Goal: Task Accomplishment & Management: Use online tool/utility

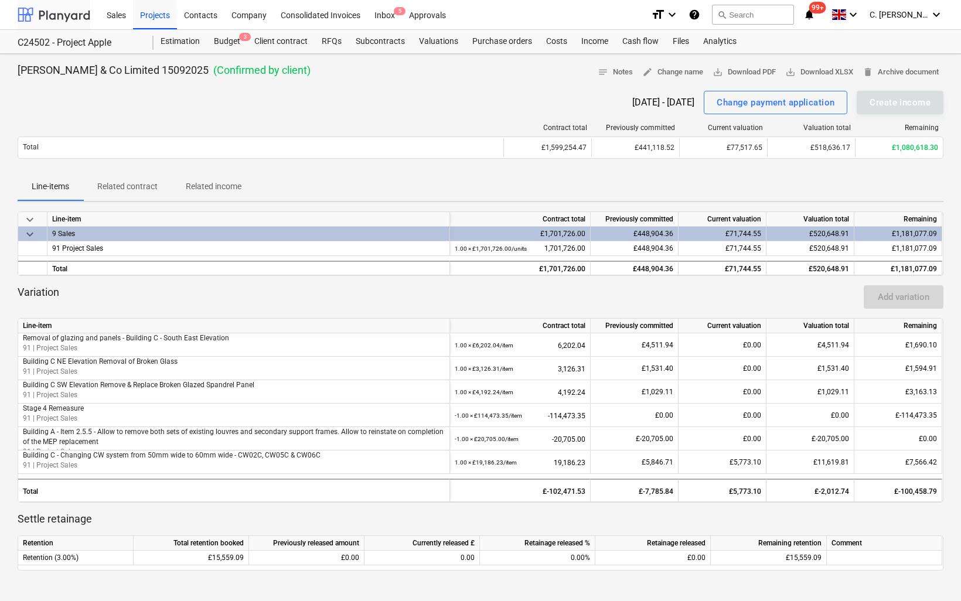
click at [62, 20] on div at bounding box center [54, 14] width 73 height 29
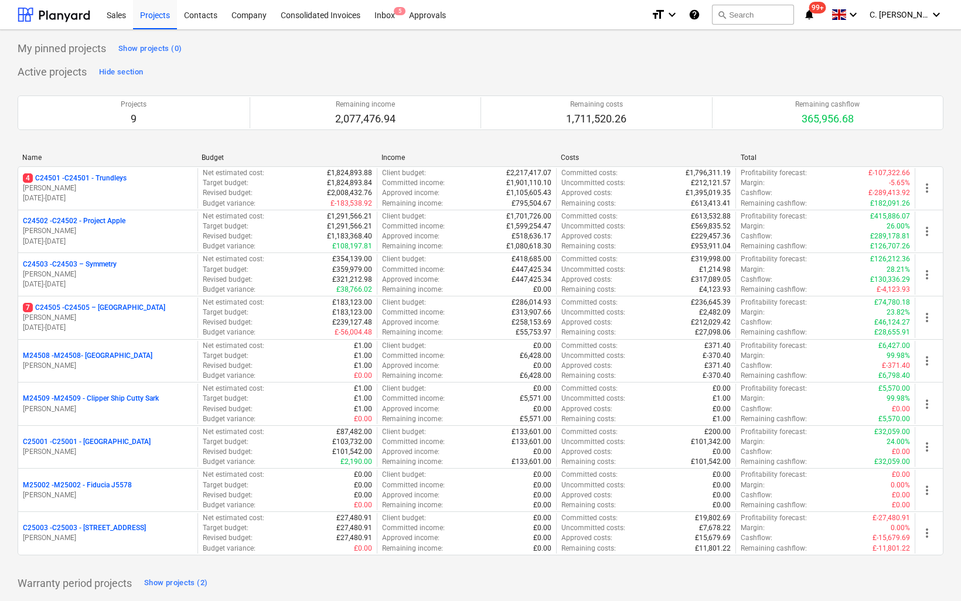
click at [75, 197] on p "[DATE] - [DATE]" at bounding box center [108, 198] width 170 height 10
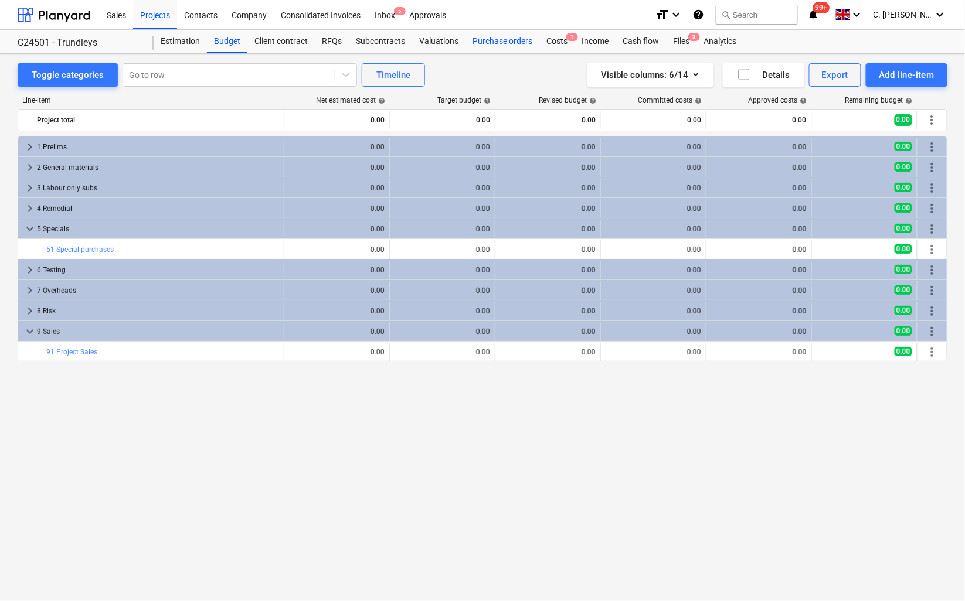
click at [509, 40] on div "Purchase orders" at bounding box center [502, 41] width 74 height 23
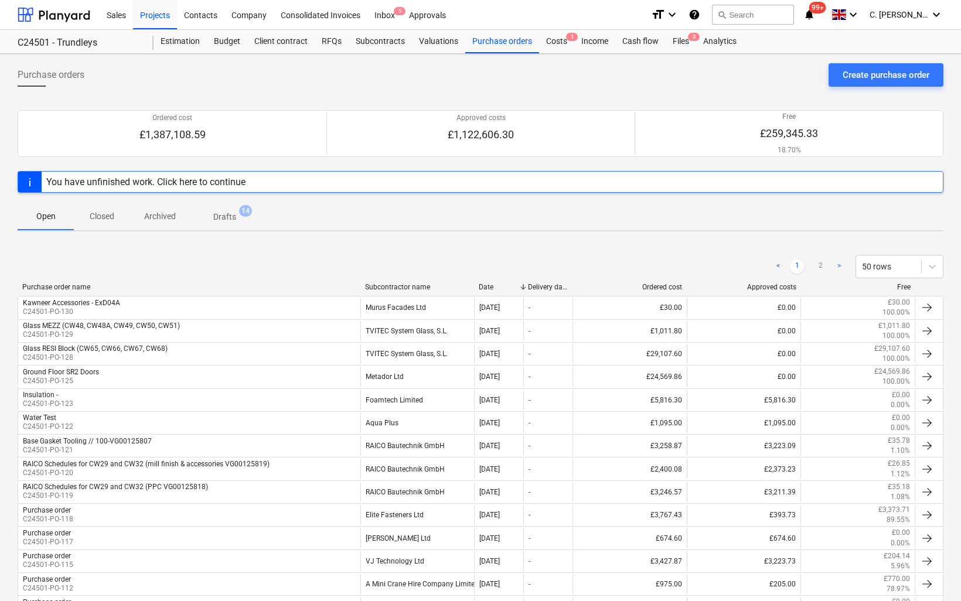
click at [398, 285] on div "Subcontractor name" at bounding box center [417, 287] width 105 height 8
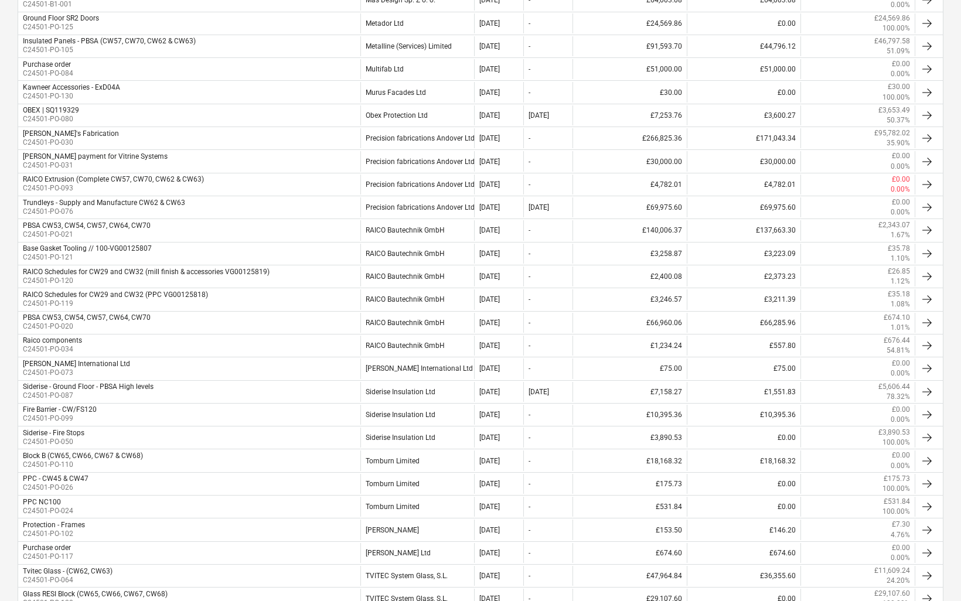
scroll to position [916, 0]
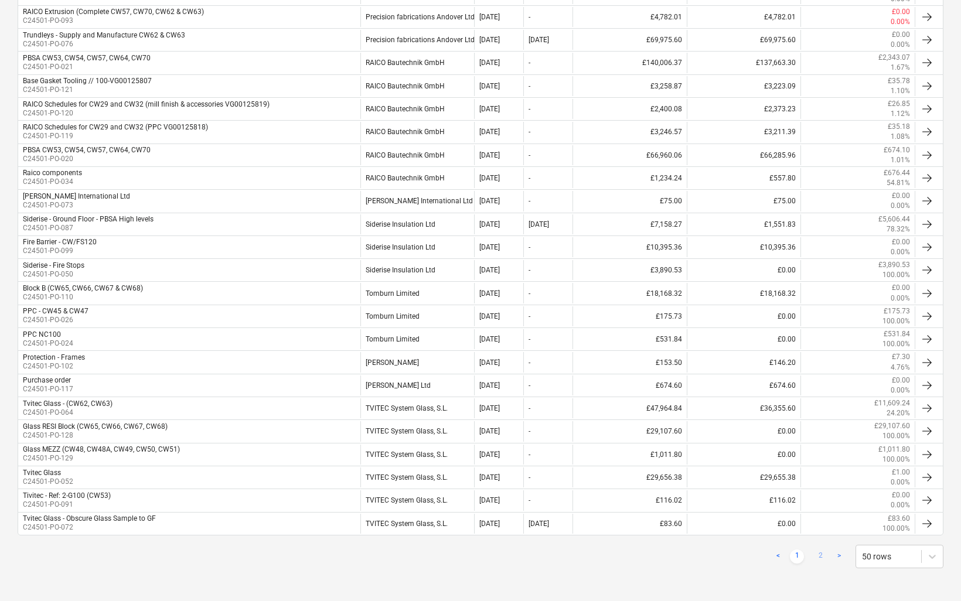
click at [816, 557] on link "2" at bounding box center [820, 557] width 14 height 14
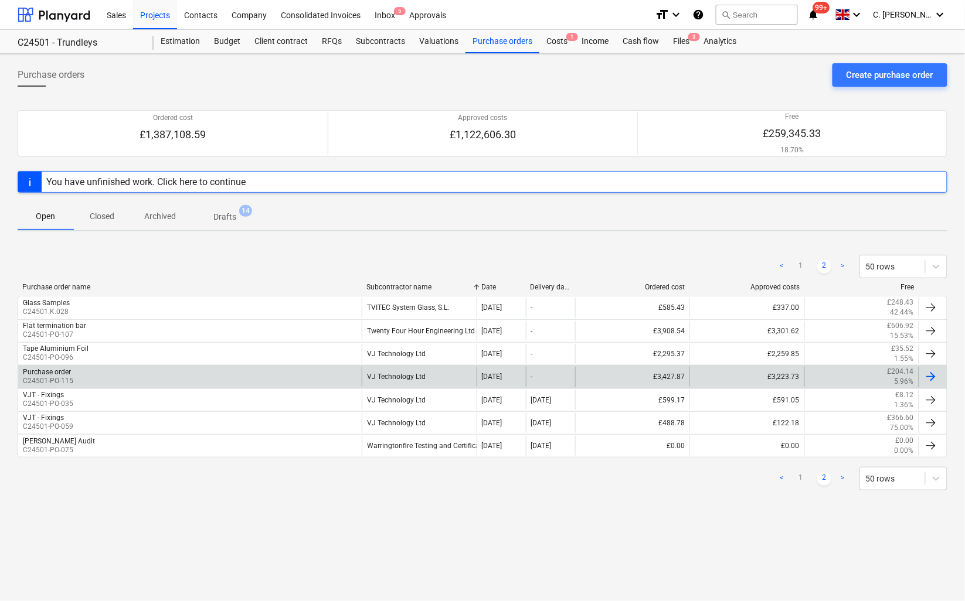
click at [67, 374] on div "Purchase order" at bounding box center [47, 372] width 48 height 8
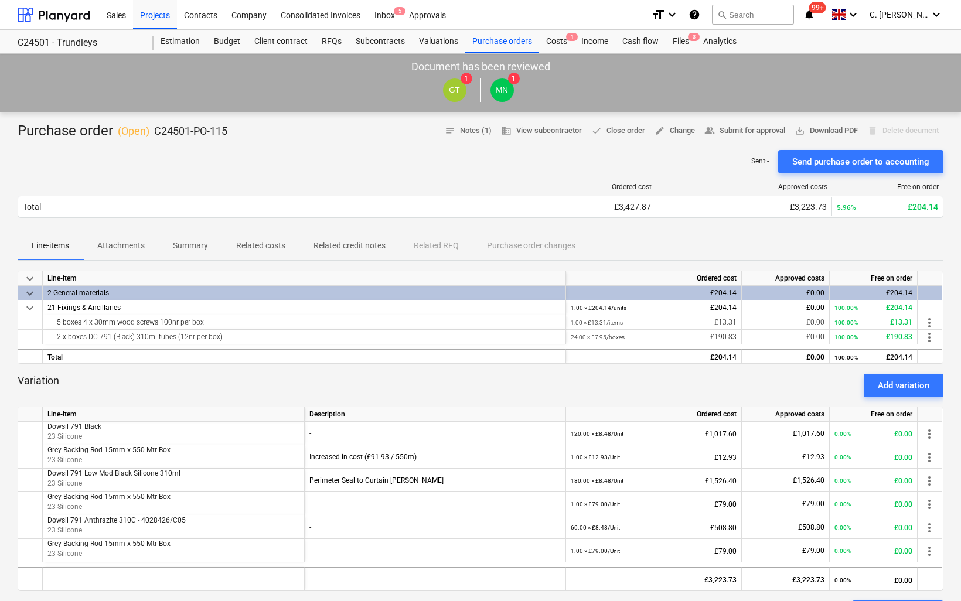
click at [135, 243] on p "Attachments" at bounding box center [120, 246] width 47 height 12
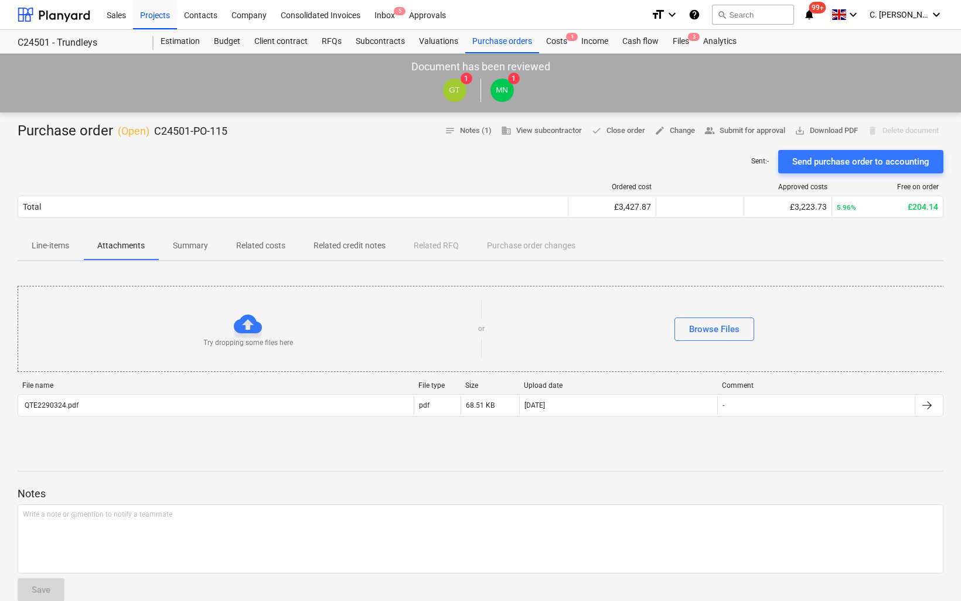
click at [196, 241] on span "Summary" at bounding box center [190, 245] width 63 height 19
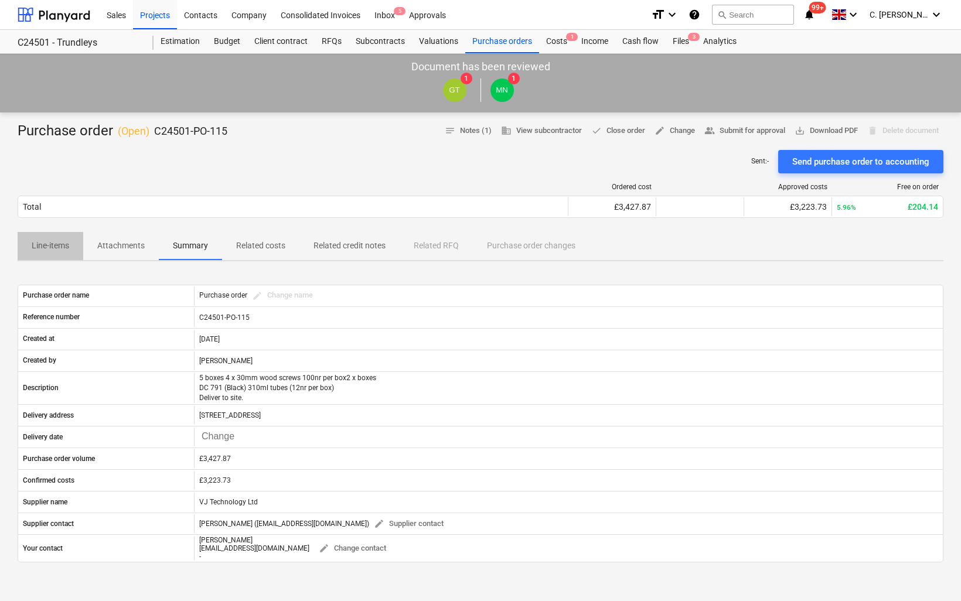
click at [40, 247] on p "Line-items" at bounding box center [51, 246] width 38 height 12
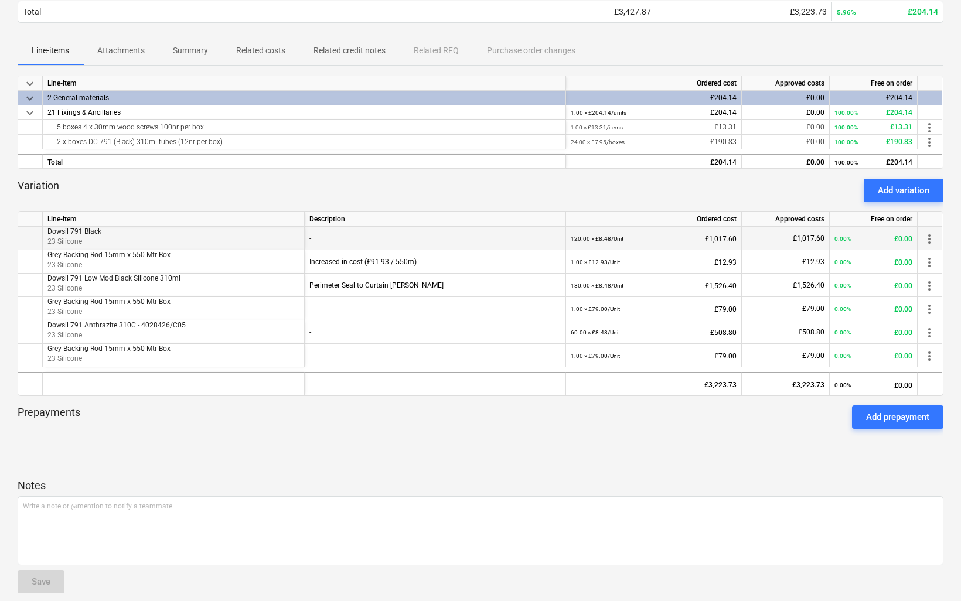
scroll to position [65, 0]
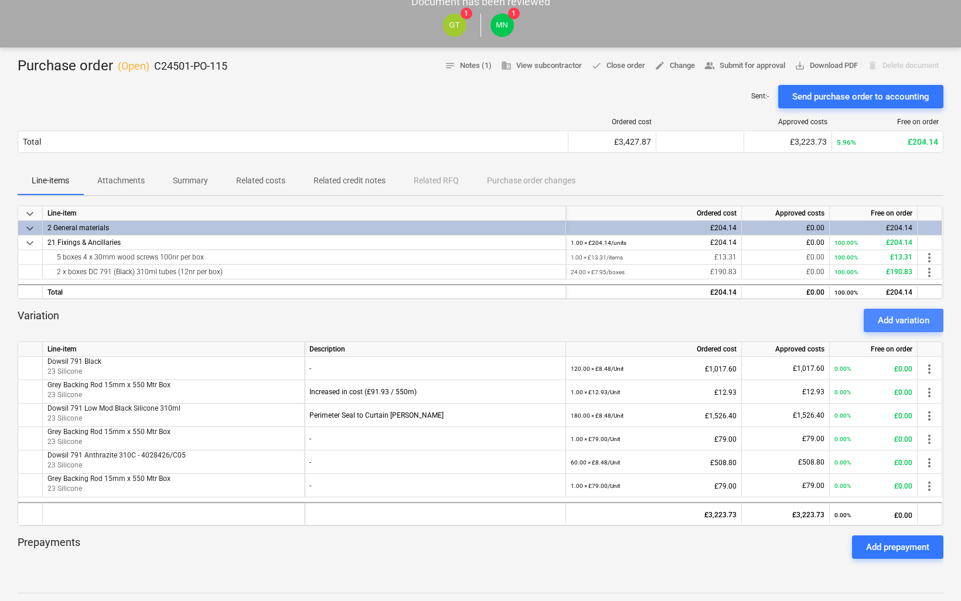
click at [880, 321] on div "Add variation" at bounding box center [904, 320] width 52 height 15
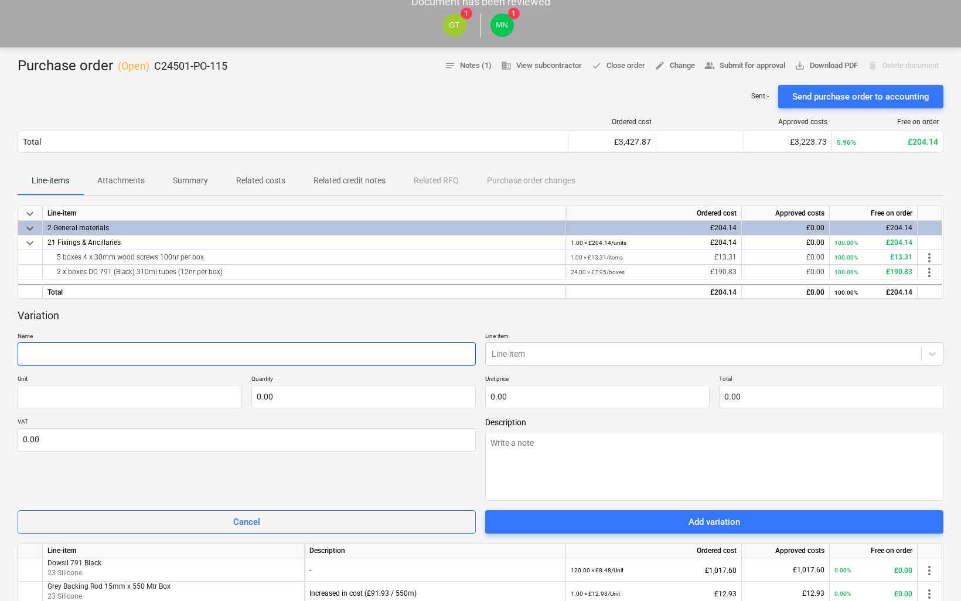
click at [151, 359] on input "text" at bounding box center [247, 353] width 458 height 23
click at [54, 346] on input "text" at bounding box center [247, 353] width 458 height 23
paste input "Tape Masking 50mm x 50mtr"
type textarea "x"
type input "Tape Masking 50mm x 50mtr"
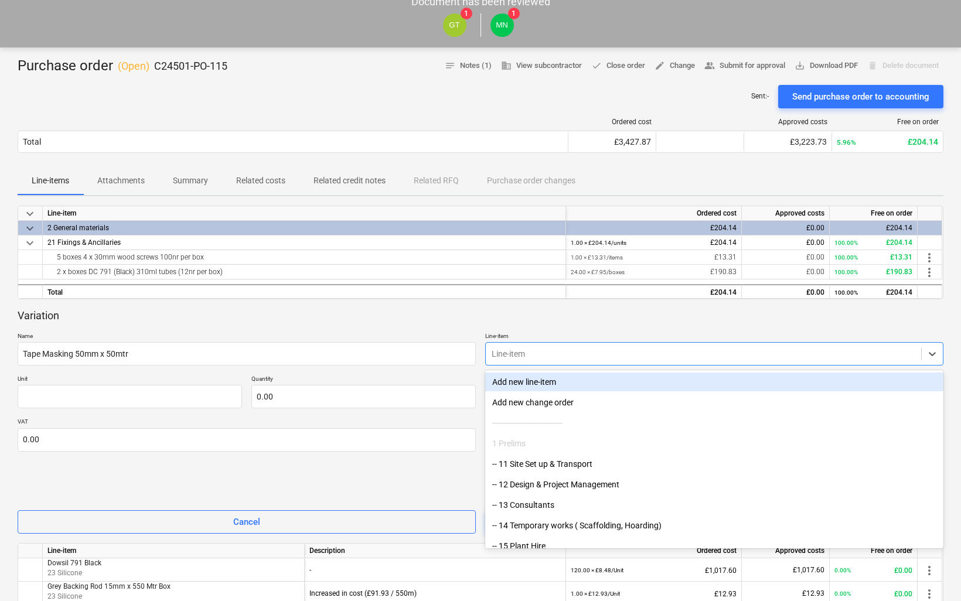
click at [614, 352] on div at bounding box center [704, 354] width 424 height 12
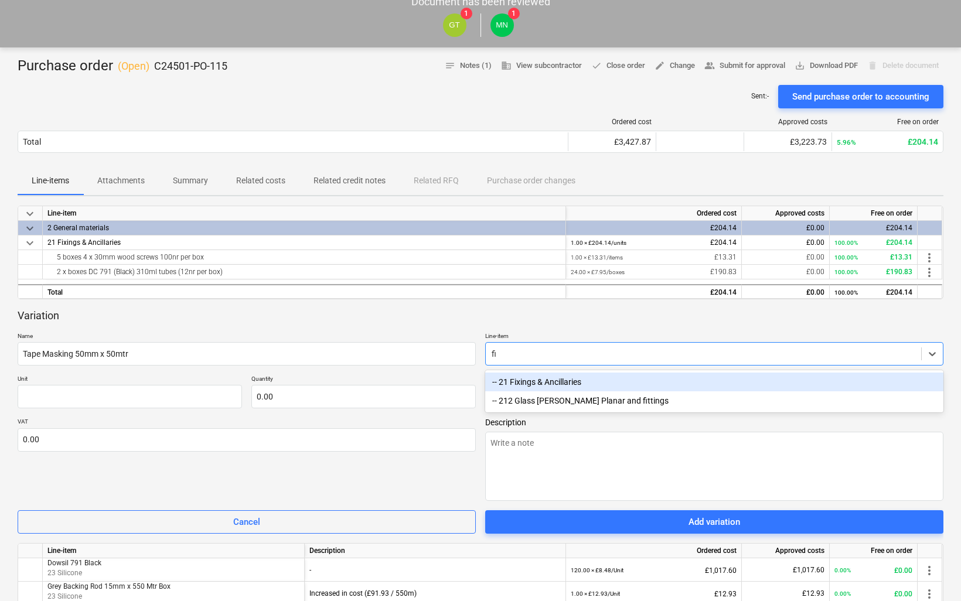
type input "fix"
click at [566, 378] on div "-- 21 Fixings & Ancillaries" at bounding box center [714, 382] width 458 height 19
type textarea "x"
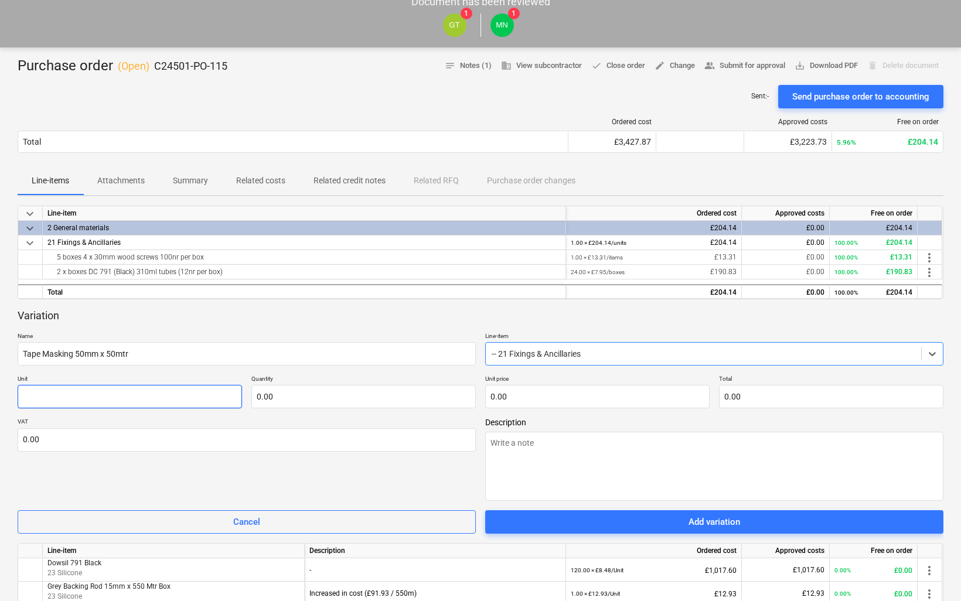
click at [118, 404] on input "text" at bounding box center [130, 396] width 224 height 23
type textarea "x"
type input "U"
type textarea "x"
type input "Un"
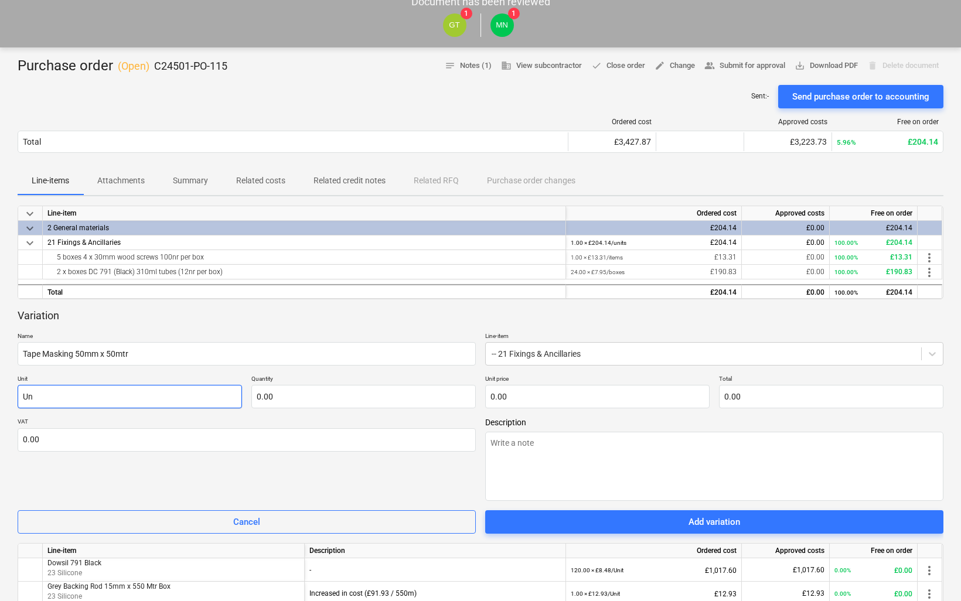
type textarea "x"
type input "Uni"
type textarea "x"
type input "Unit"
click at [399, 390] on input "text" at bounding box center [363, 396] width 224 height 23
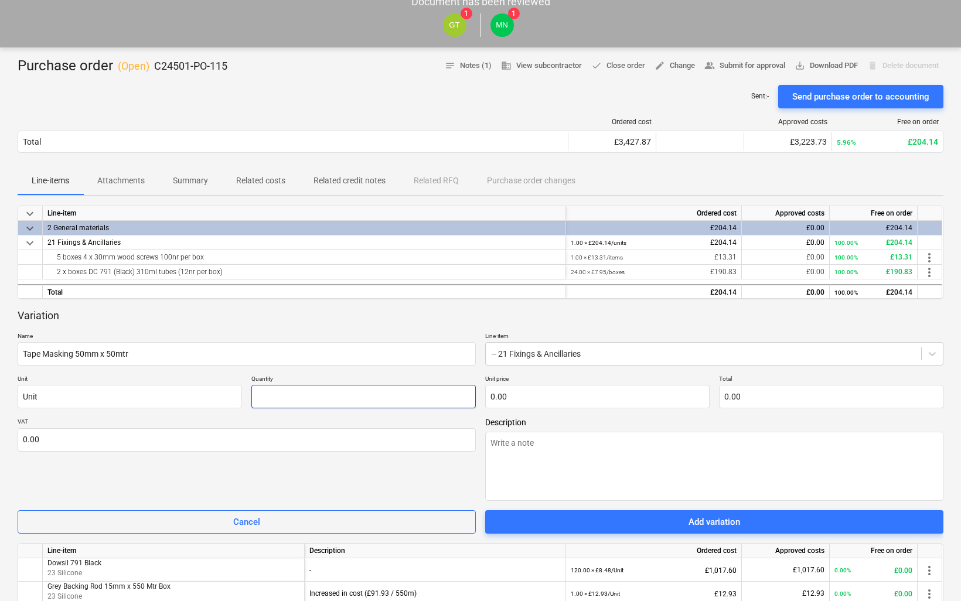
click at [397, 391] on input "text" at bounding box center [363, 396] width 224 height 23
type textarea "x"
type input "1"
type textarea "x"
type input "10.00"
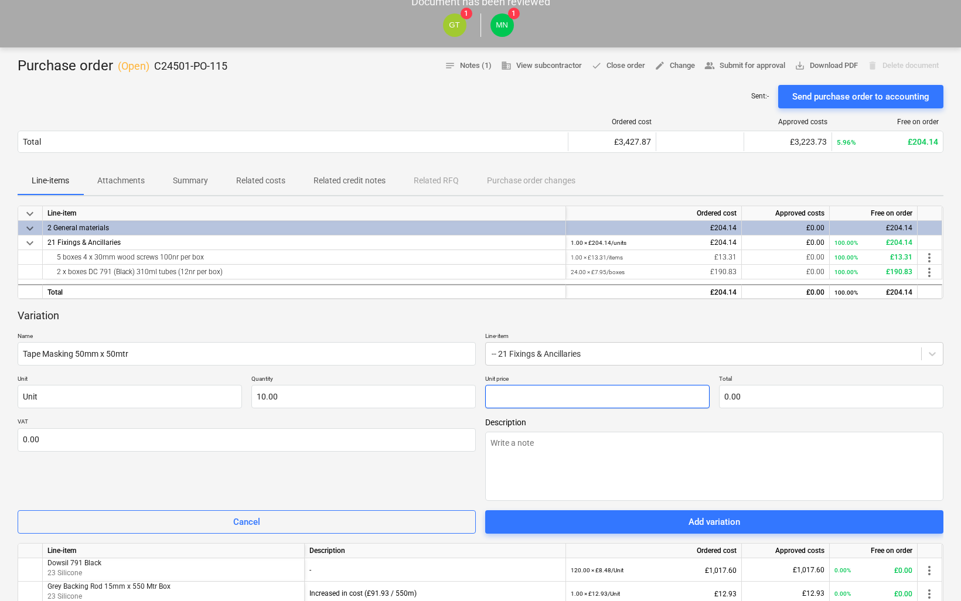
drag, startPoint x: 503, startPoint y: 399, endPoint x: 519, endPoint y: 400, distance: 15.9
click at [504, 399] on input "text" at bounding box center [597, 396] width 224 height 23
type textarea "x"
type input "1"
type input "10.00"
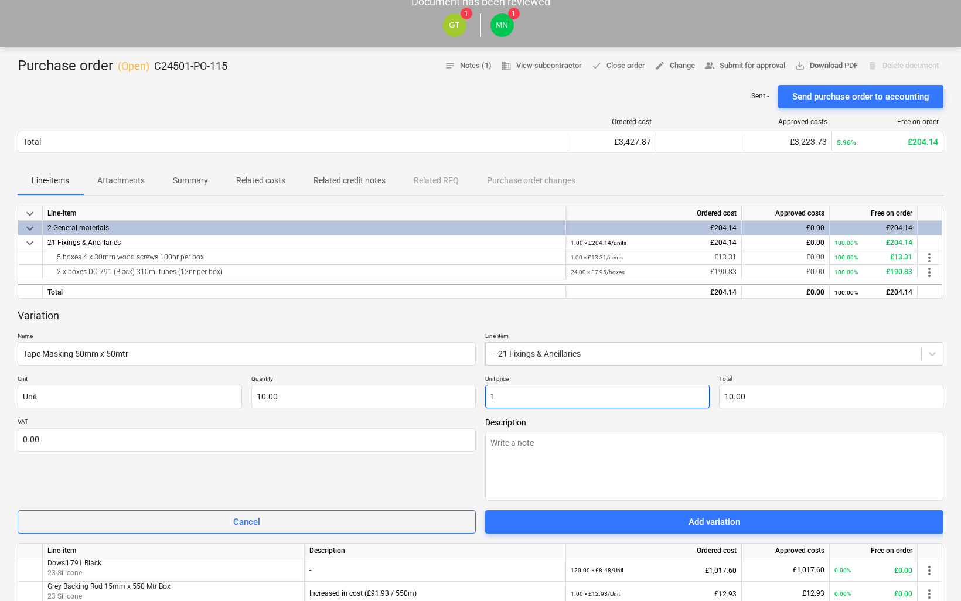
type textarea "x"
type input "1."
type textarea "x"
type input "1.1"
type input "11.00"
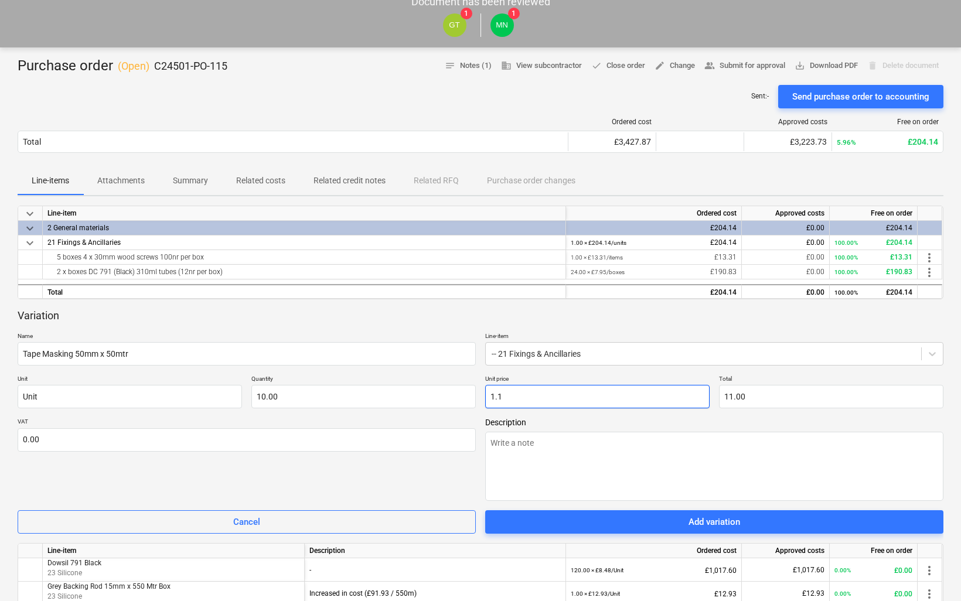
type textarea "x"
type input "1.13"
type input "11.30"
type textarea "x"
type input "1.130"
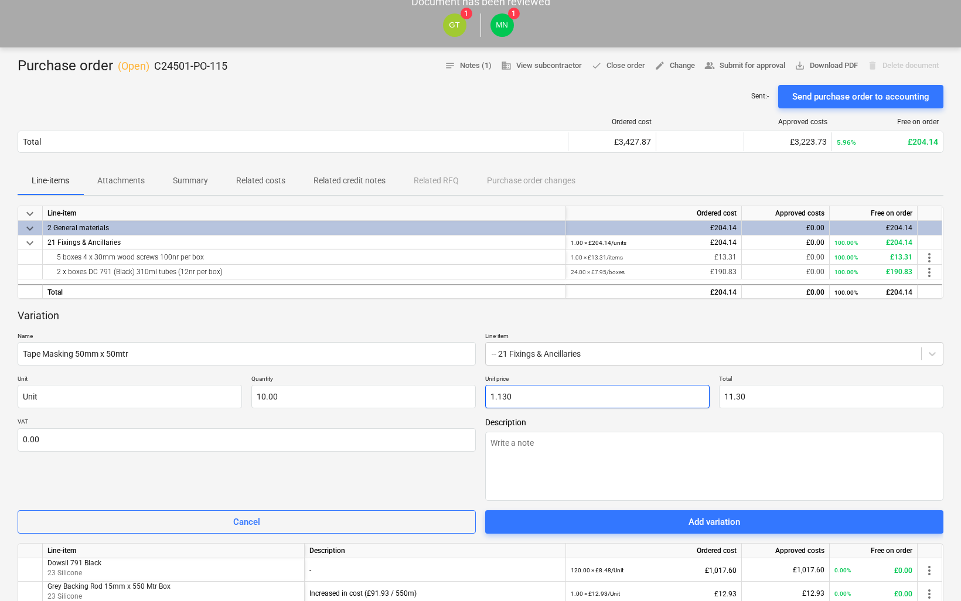
type textarea "x"
type input "1.1305"
type input "11.31"
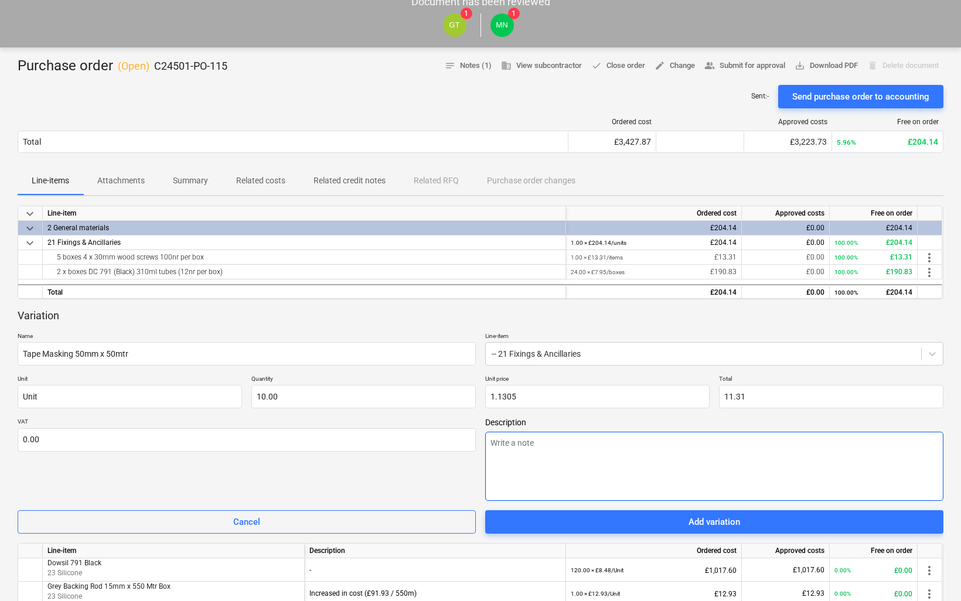
type input "1.13"
click at [608, 476] on textarea at bounding box center [714, 466] width 458 height 69
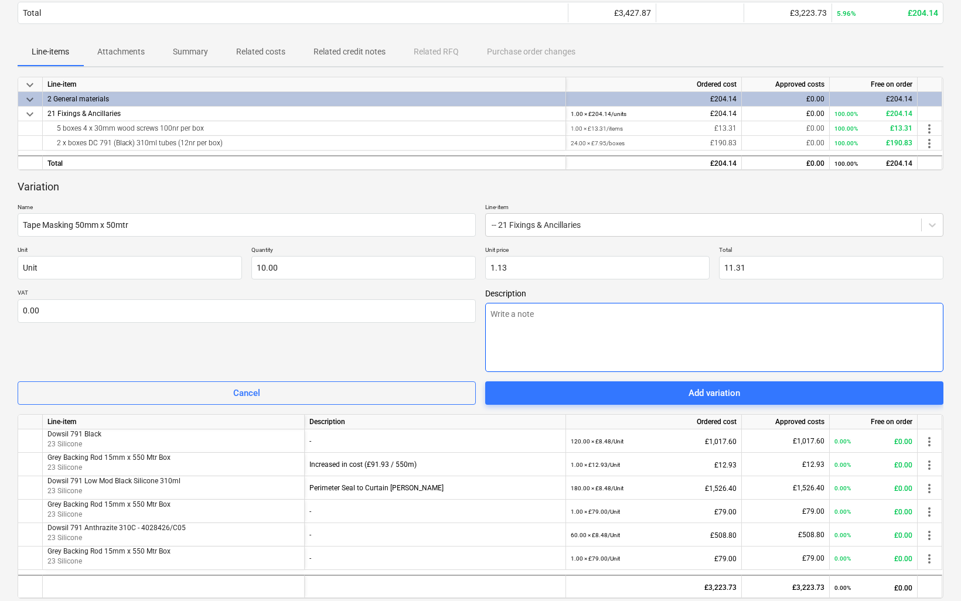
scroll to position [195, 0]
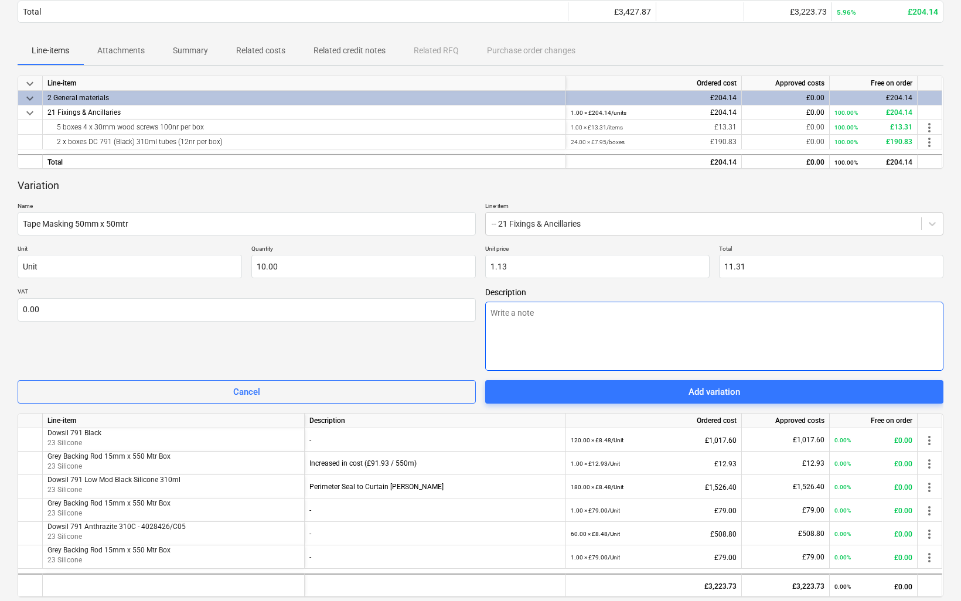
click at [574, 323] on textarea at bounding box center [714, 336] width 458 height 69
type textarea "x"
type textarea "S"
type textarea "x"
type textarea "Se"
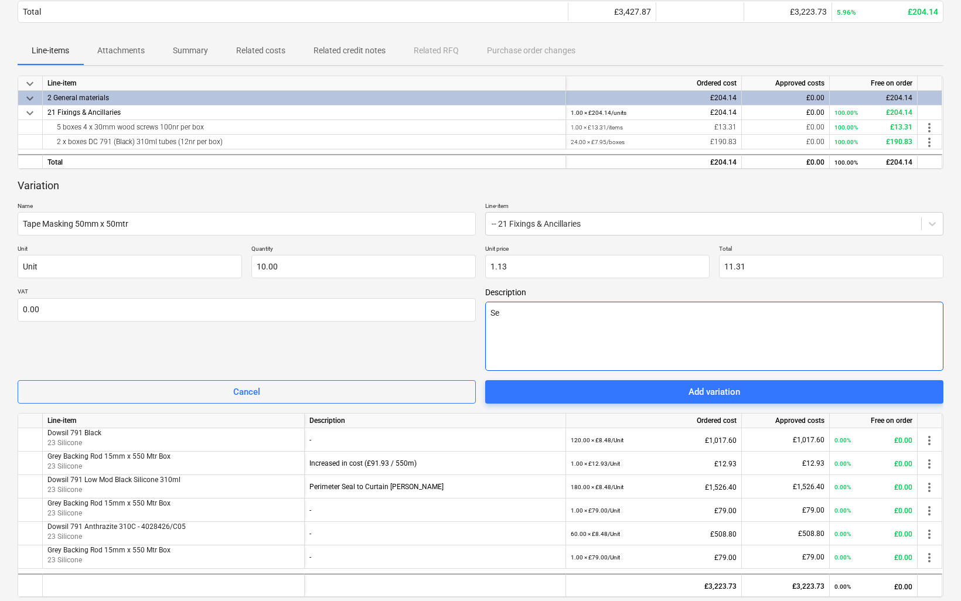
type textarea "x"
type textarea "Sea"
type textarea "x"
type textarea "Seal"
type textarea "x"
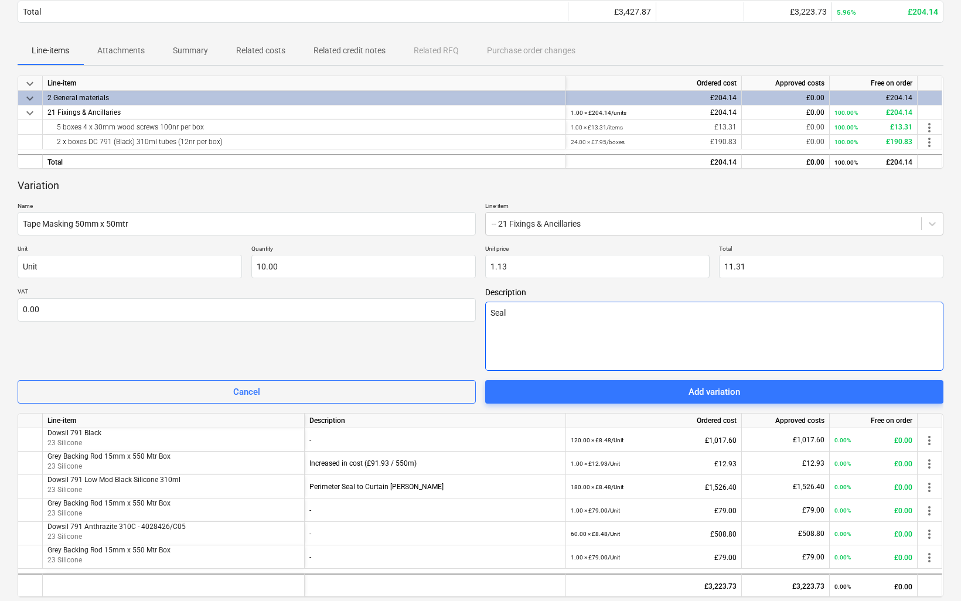
type textarea "Seali"
type textarea "x"
type textarea "Sealin"
type textarea "x"
type textarea "Sealing"
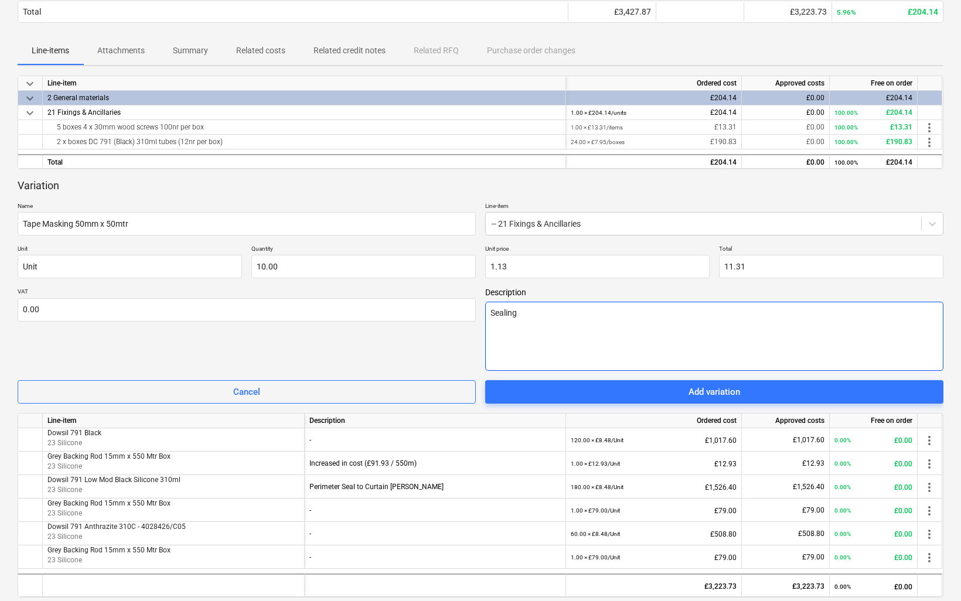
type textarea "x"
type textarea "Sealing a"
type textarea "x"
type textarea "Sealing ap"
type textarea "x"
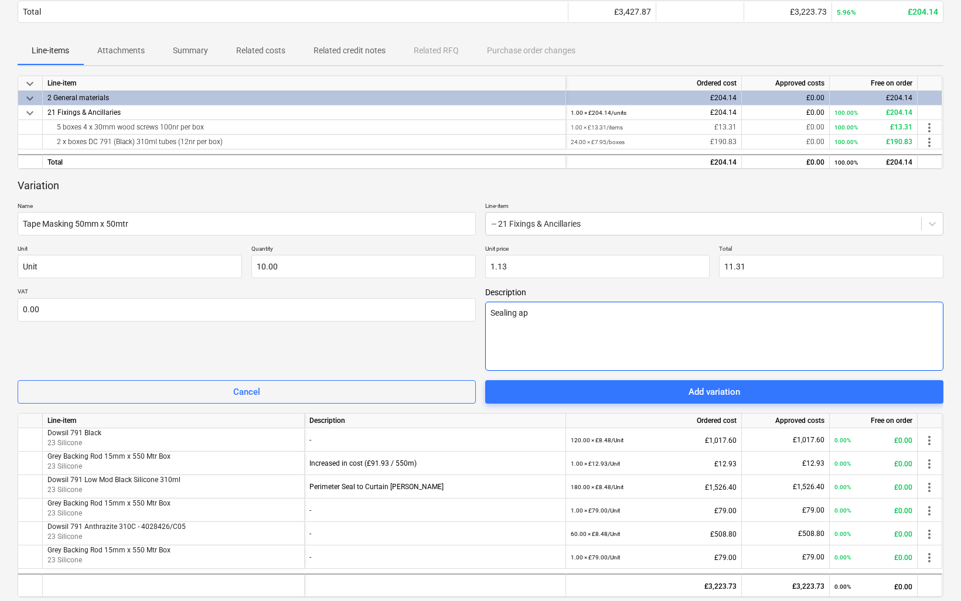
type textarea "Sealing app"
type textarea "x"
type textarea "Sealing appl"
type textarea "x"
type textarea "Sealing appli"
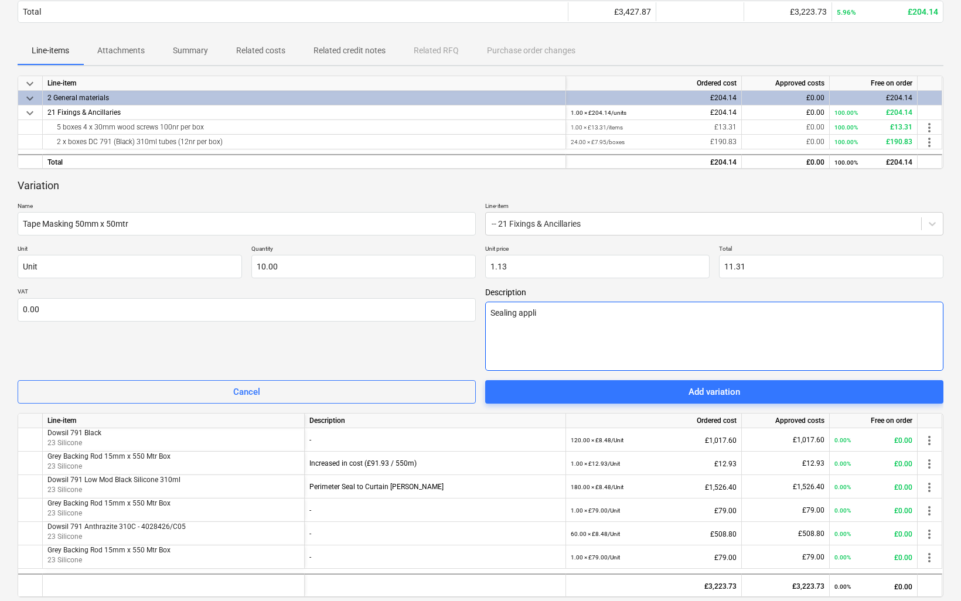
type textarea "x"
type textarea "Sealing applic"
type textarea "x"
type textarea "Sealing applica"
type textarea "x"
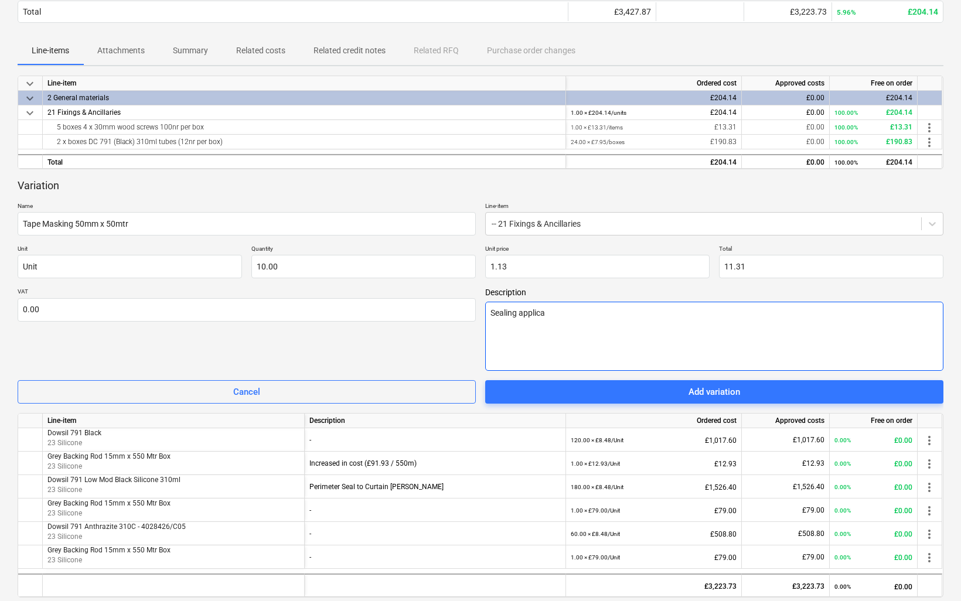
type textarea "Sealing applicat"
type textarea "x"
type textarea "Sealing applicati"
type textarea "x"
type textarea "Sealing applicatio"
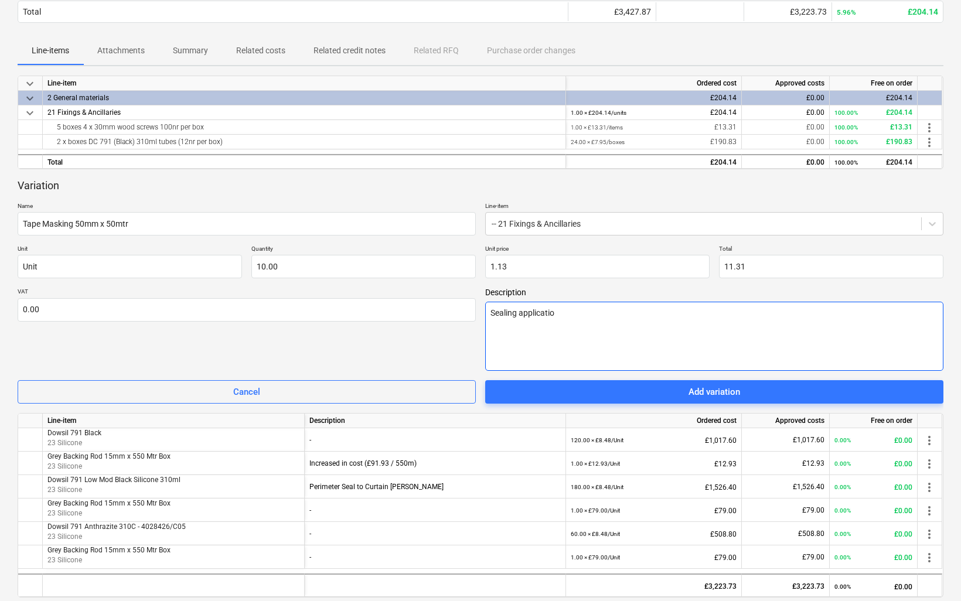
type textarea "x"
type textarea "Sealing application"
type textarea "x"
type textarea "Sealing application"
type textarea "x"
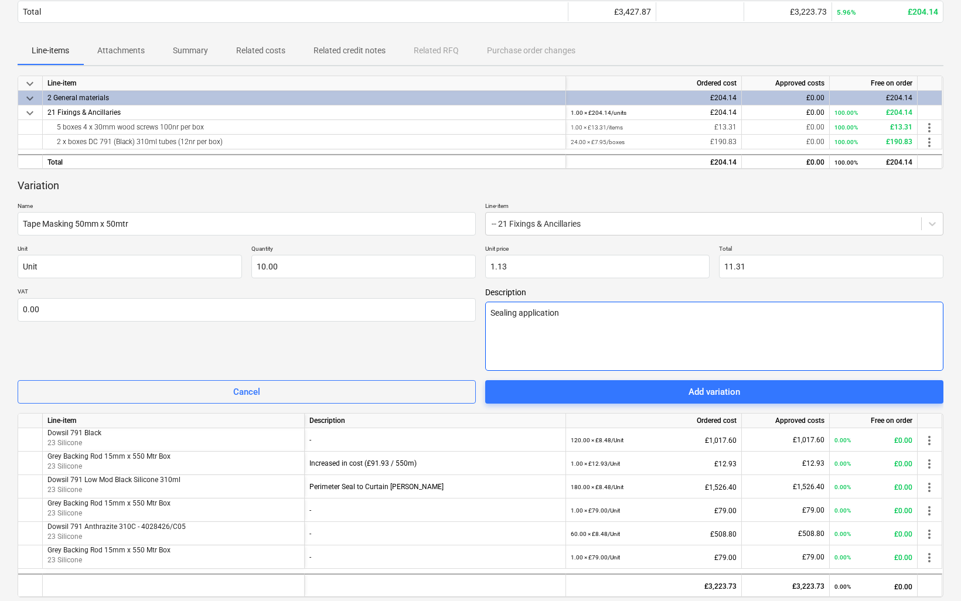
type textarea "Sealing application B"
type textarea "x"
type textarea "Sealing application Ba"
type textarea "x"
type textarea "Sealing application [MEDICAL_DATA]"
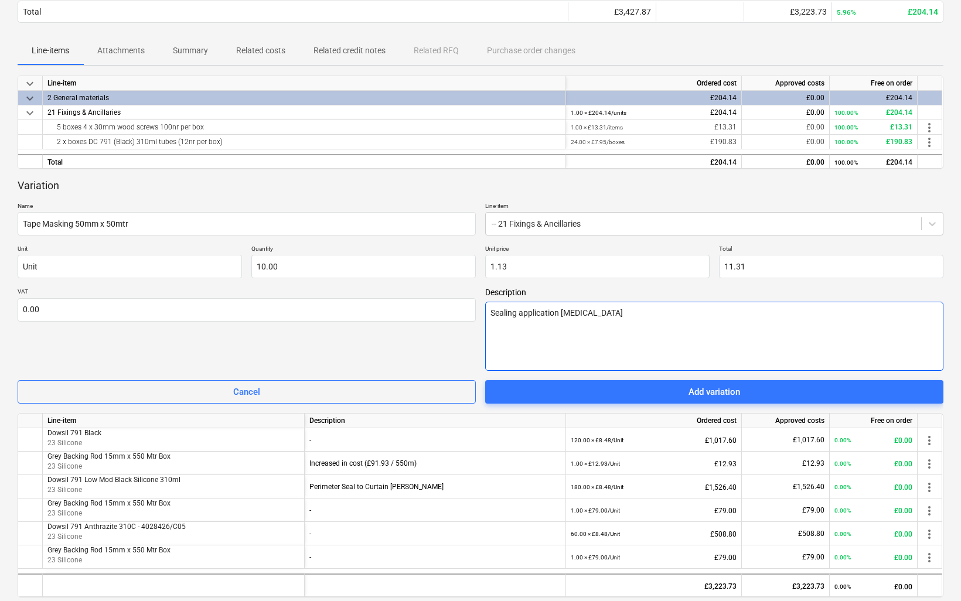
type textarea "x"
type textarea "Sealing application Balc"
type textarea "x"
type textarea "Sealing application Balco"
type textarea "x"
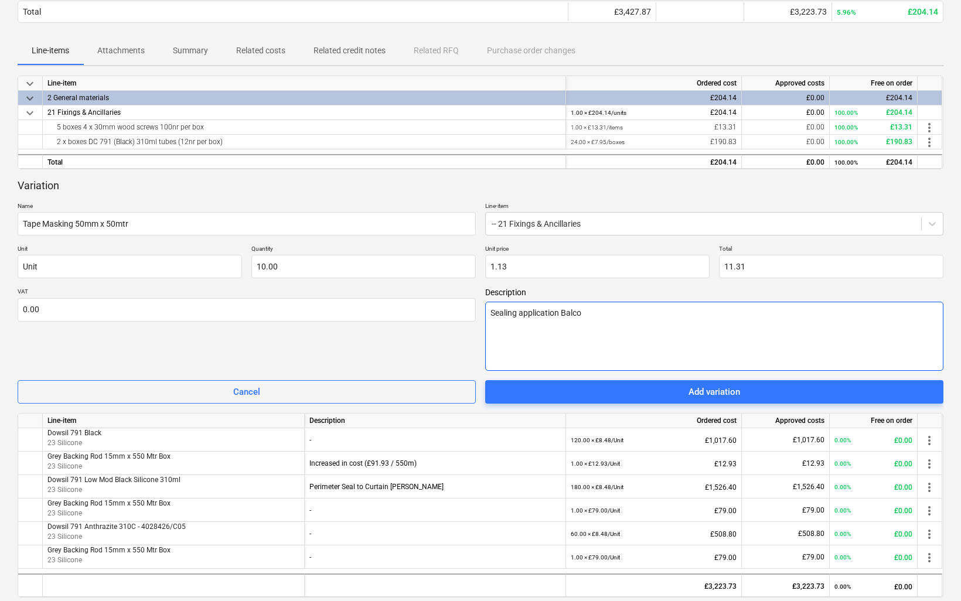
type textarea "Sealing application [PERSON_NAME]"
type textarea "x"
type textarea "Sealing application Balco"
type textarea "x"
type textarea "Sealing application Balcon"
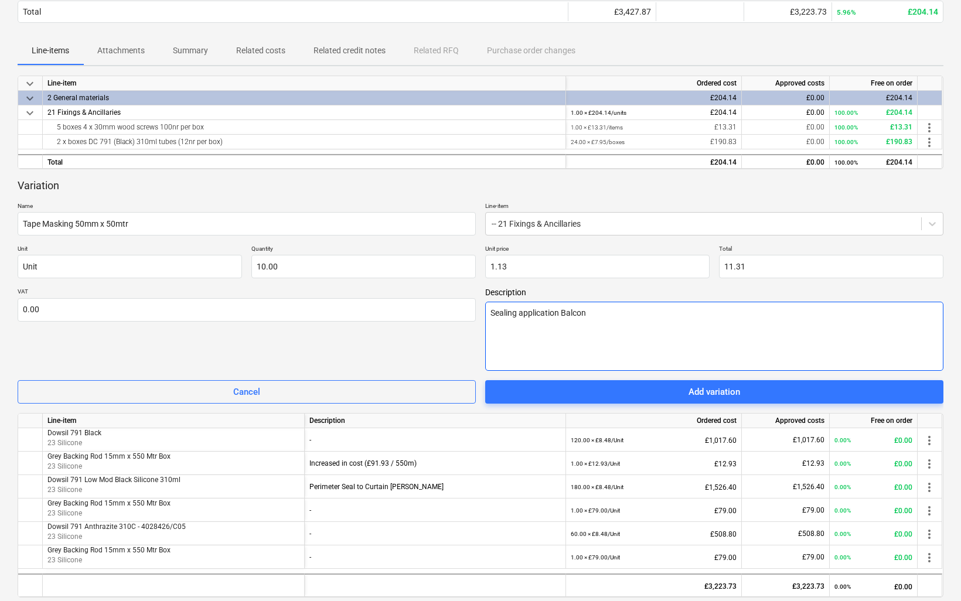
type textarea "x"
type textarea "Sealing application Balcony"
type textarea "x"
type textarea "Sealing application Balcony"
type textarea "x"
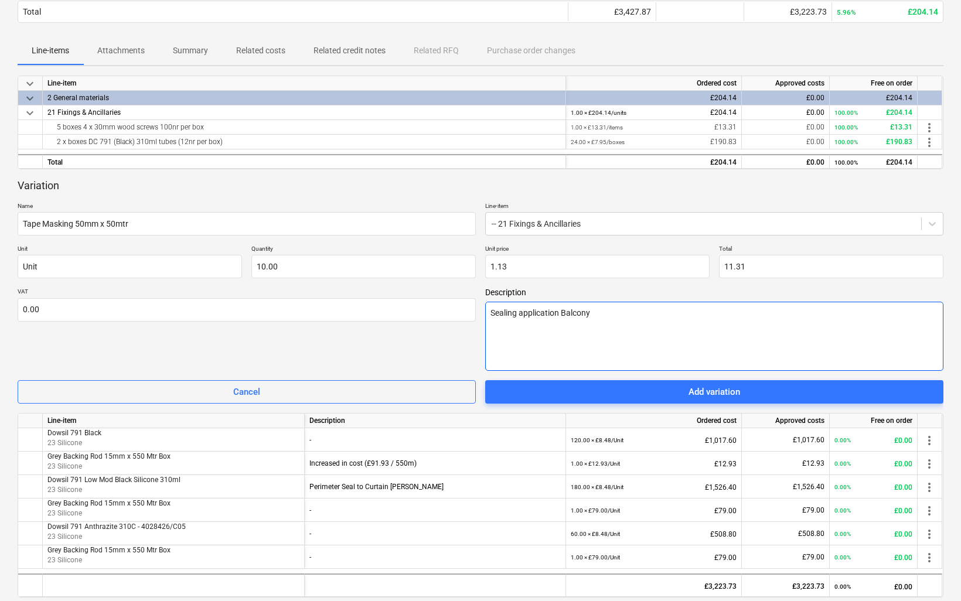
type textarea "Sealing application Balcony D"
type textarea "x"
type textarea "Sealing application Balcony Do"
type textarea "x"
type textarea "Sealing application Balcony Doo"
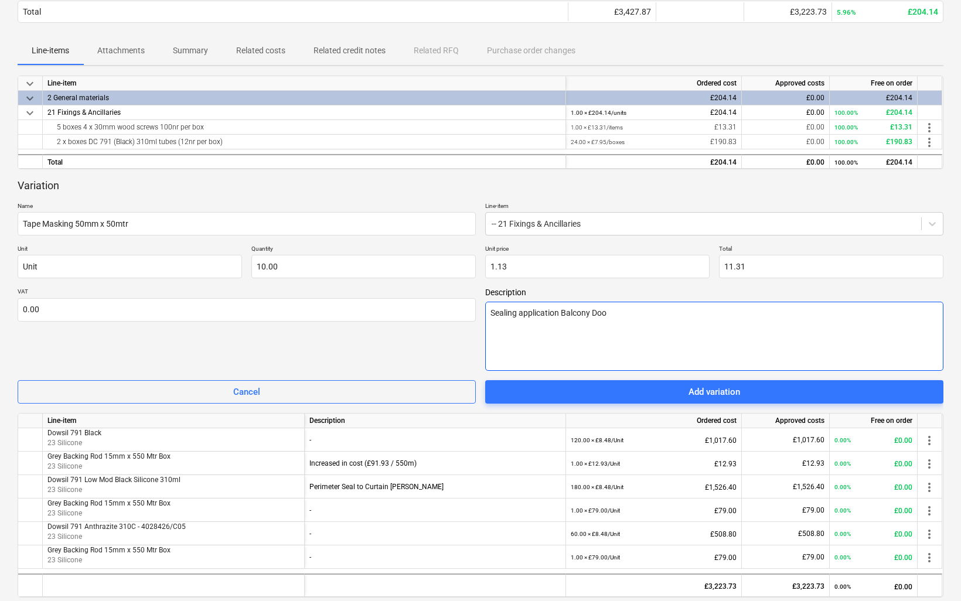
type textarea "x"
type textarea "Sealing application Balcony Door"
type textarea "x"
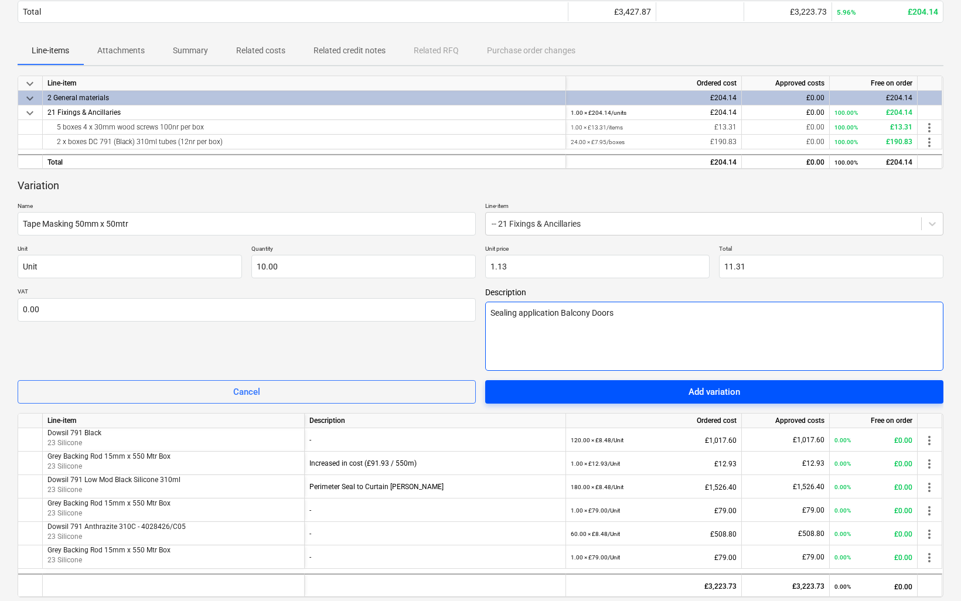
type textarea "Sealing application Balcony Doors"
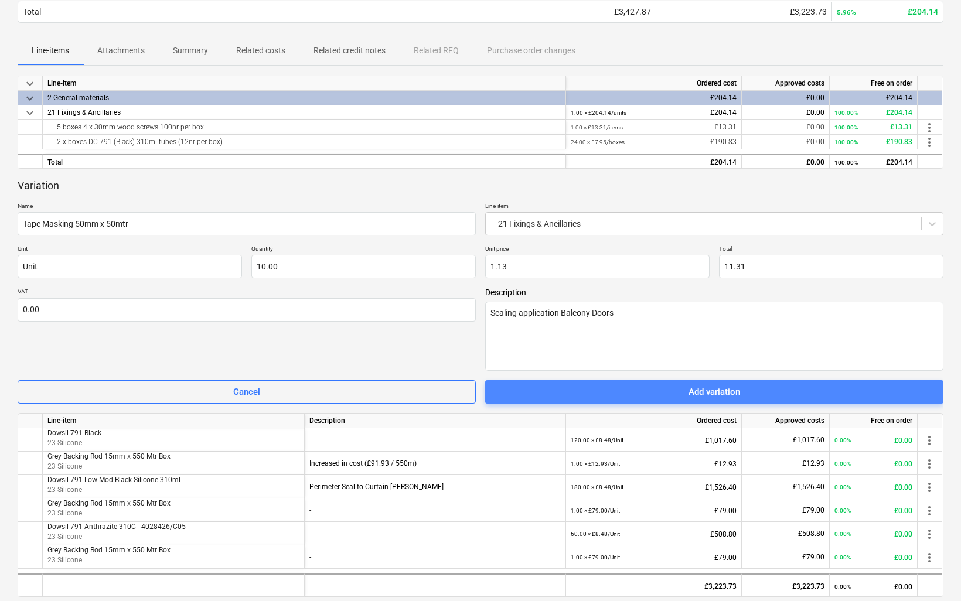
click at [706, 391] on div "Add variation" at bounding box center [715, 391] width 52 height 15
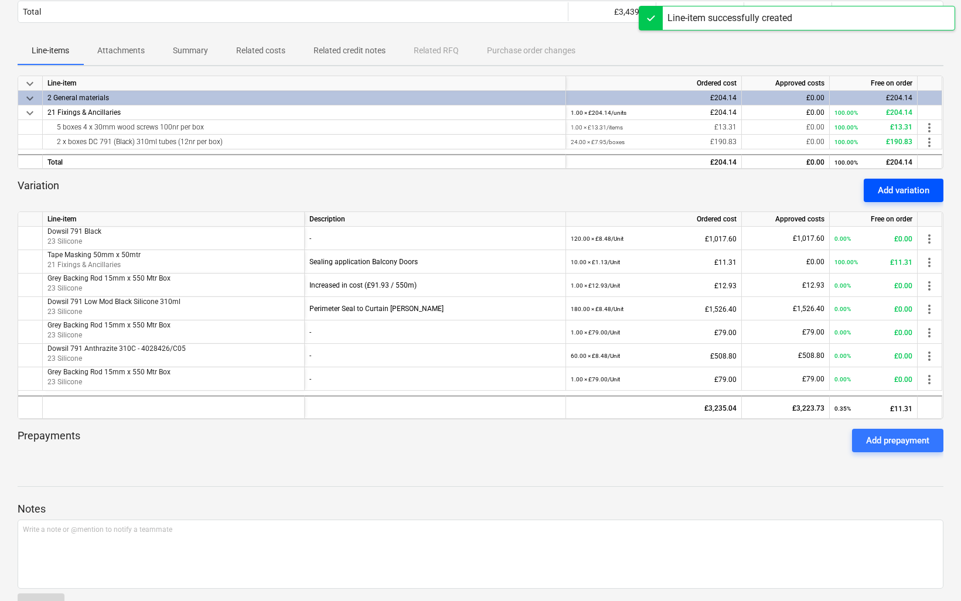
click at [903, 190] on div "Add variation" at bounding box center [904, 190] width 52 height 15
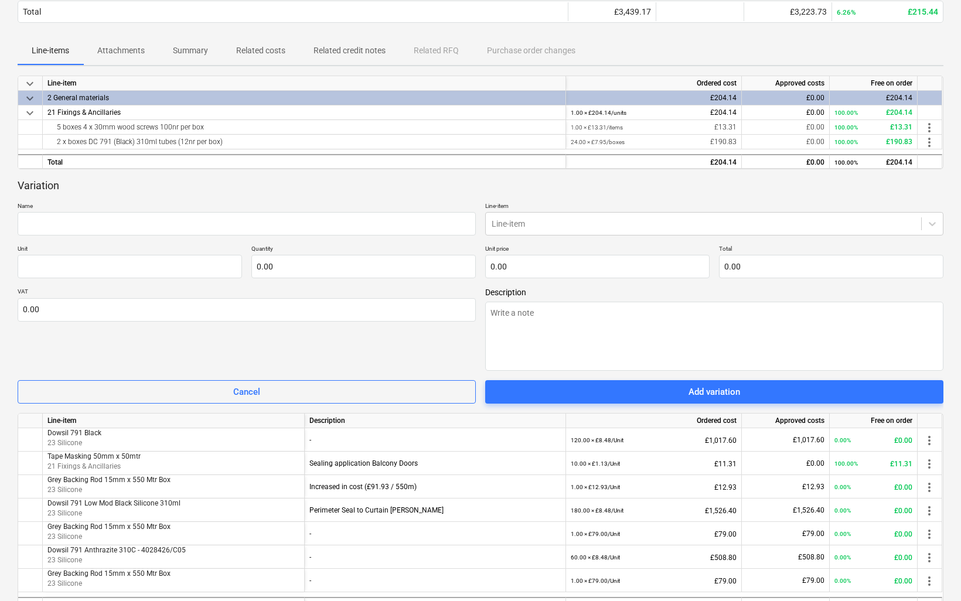
click at [116, 236] on div "Variation Name Line-item Line-item Unit Quantity 0.00 Unit price 0.00 Total 0.0…" at bounding box center [481, 292] width 926 height 226
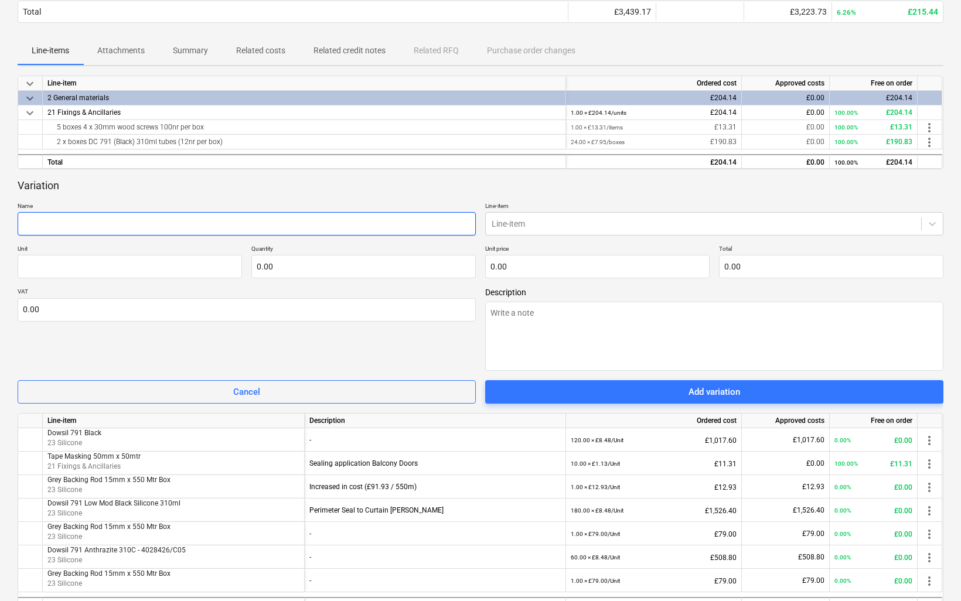
click at [125, 224] on input "text" at bounding box center [247, 223] width 458 height 23
paste input "Ejot JT3-ST-2-6.0 X 120"
type textarea "x"
type input "Ejot JT3-ST-2-6.0 X 120"
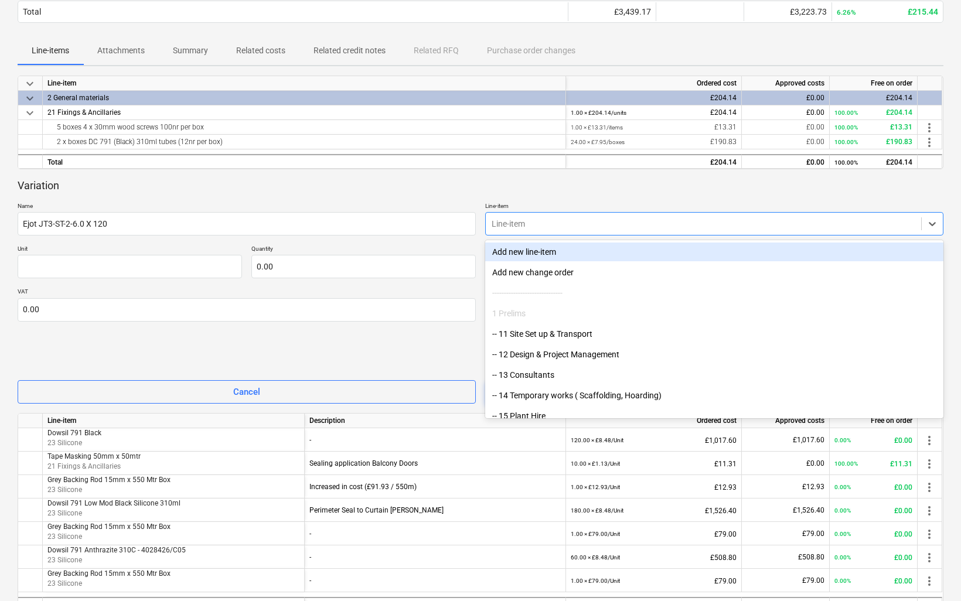
click at [553, 226] on div at bounding box center [704, 224] width 424 height 12
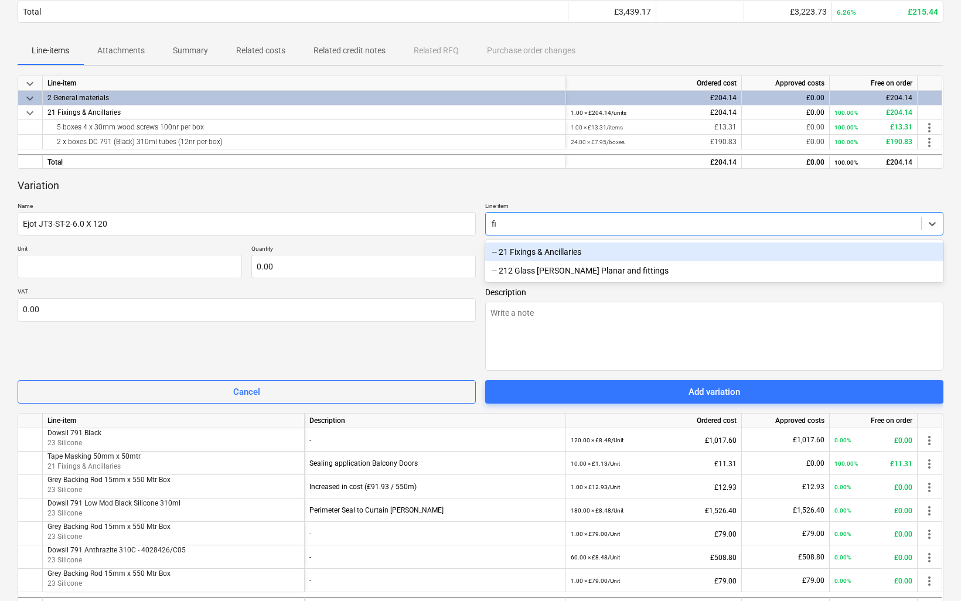
type input "fix"
click at [524, 251] on div "-- 21 Fixings & Ancillaries" at bounding box center [714, 252] width 458 height 19
type textarea "x"
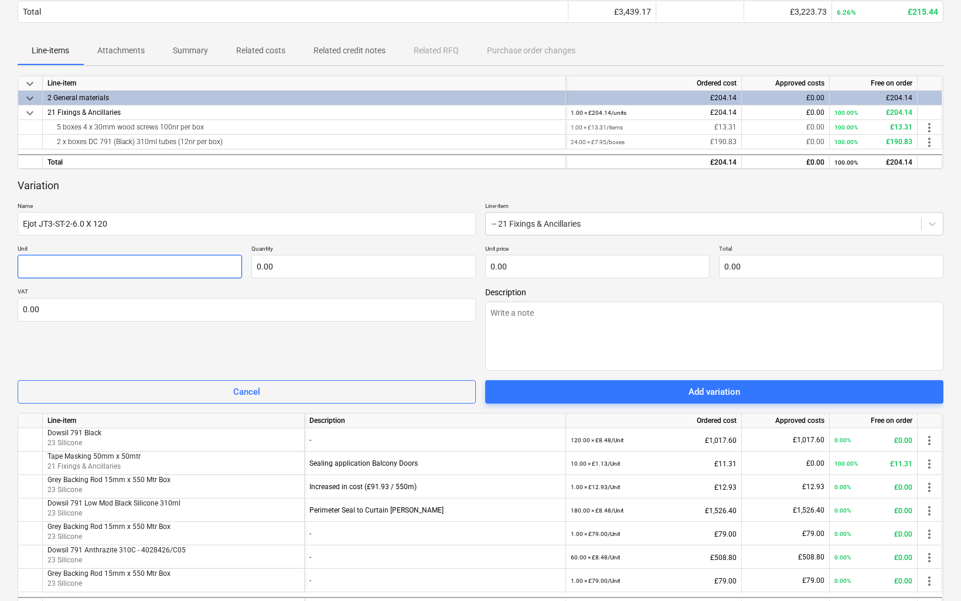
drag, startPoint x: 47, startPoint y: 266, endPoint x: 53, endPoint y: 267, distance: 6.5
click at [48, 266] on input "text" at bounding box center [130, 266] width 224 height 23
type textarea "x"
type input "I"
type textarea "x"
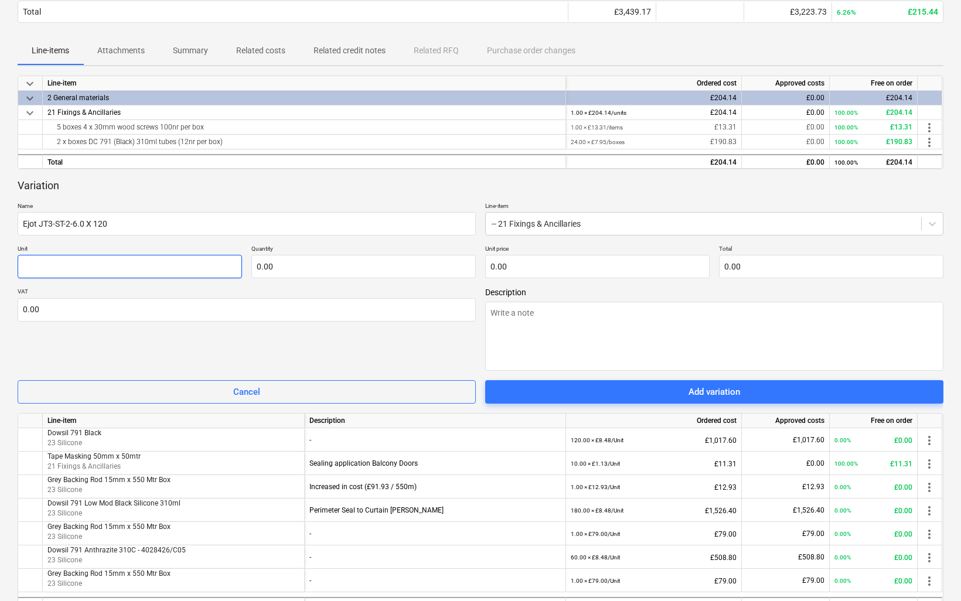
type textarea "x"
type input "U"
type textarea "x"
type input "Un"
type textarea "x"
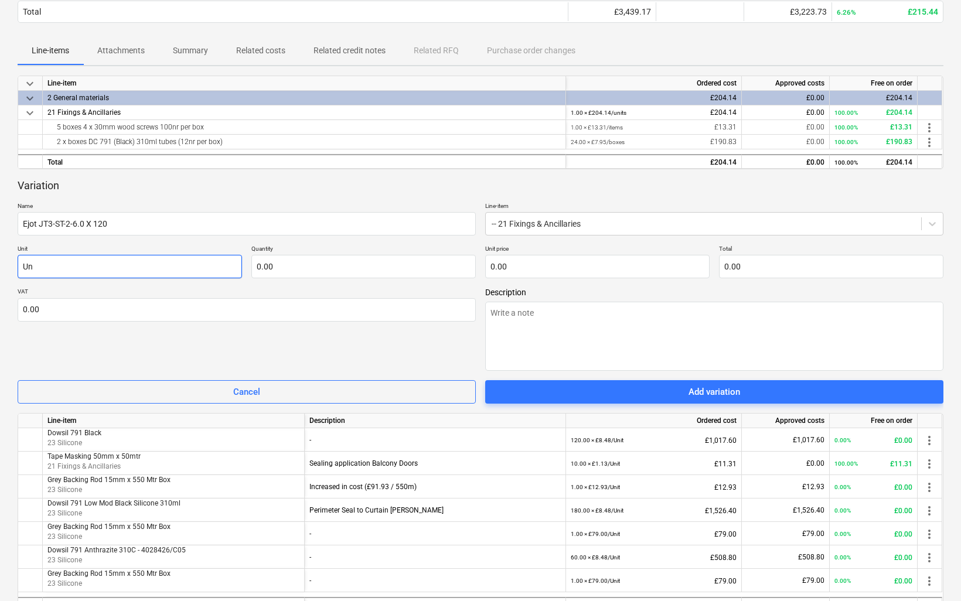
type input "Uni"
type textarea "x"
type input "Unit"
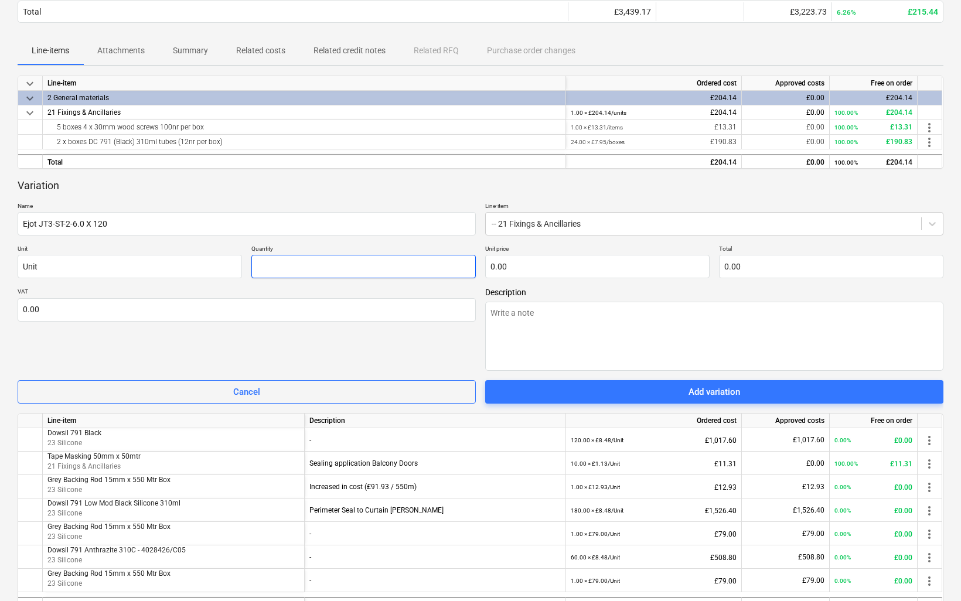
click at [289, 271] on input "text" at bounding box center [363, 266] width 224 height 23
type textarea "x"
type input "3"
type textarea "x"
type input "30"
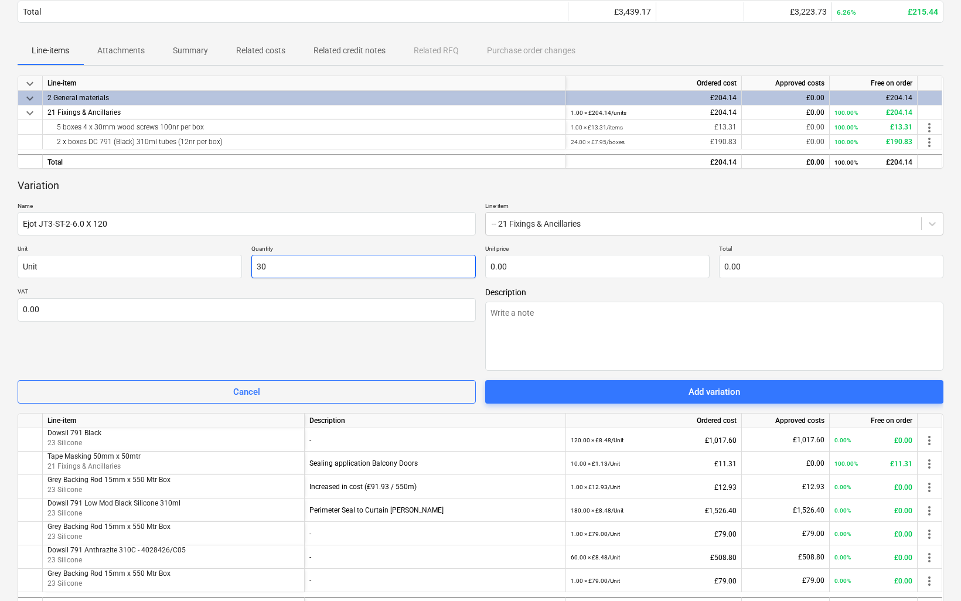
type textarea "x"
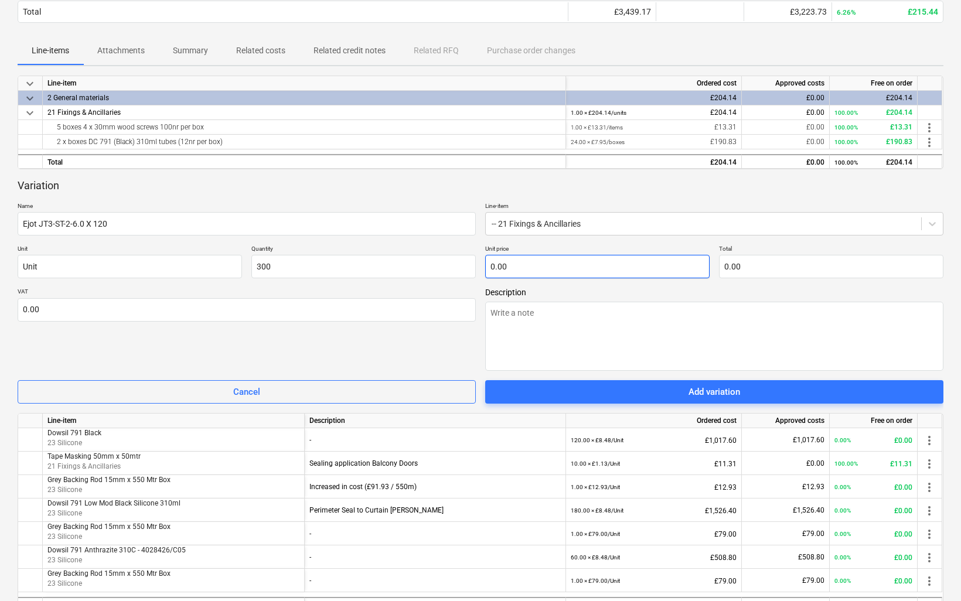
type input "300.00"
click at [536, 261] on input "text" at bounding box center [597, 266] width 224 height 23
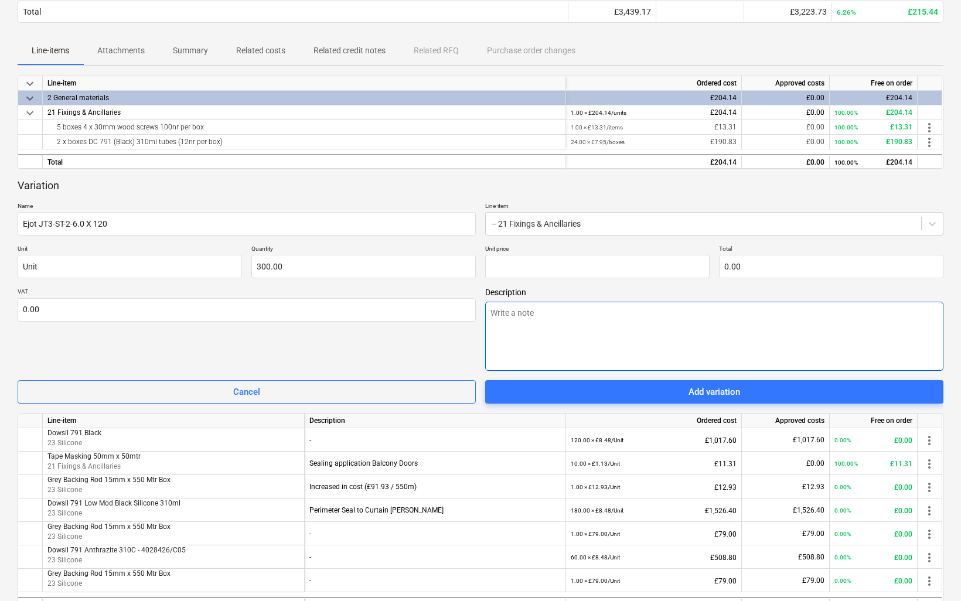
type input "0.00"
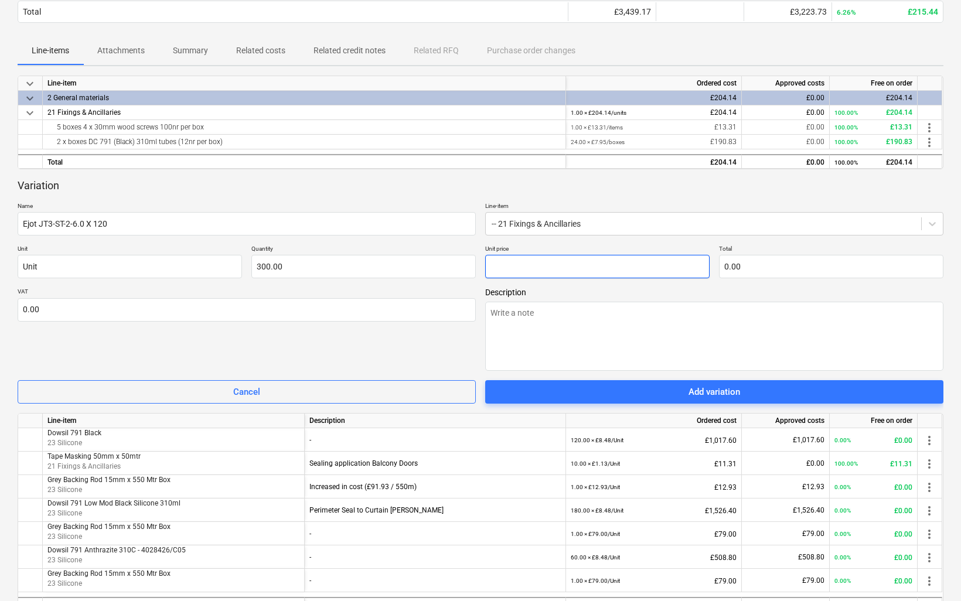
click at [564, 266] on input "text" at bounding box center [597, 266] width 224 height 23
paste input "0.6042"
type textarea "x"
type input "0.6042"
type input "181.26"
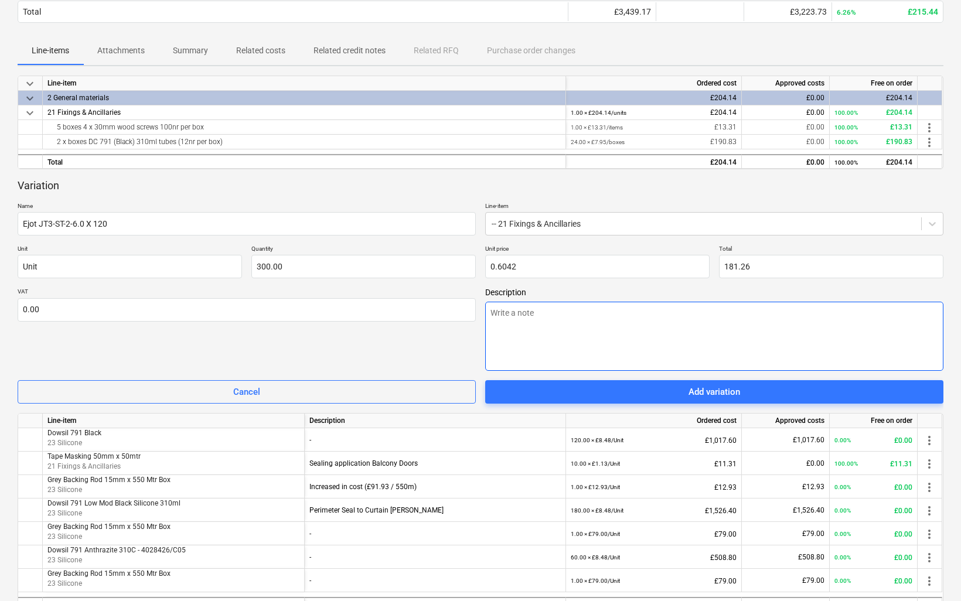
type input "0.60"
click at [559, 325] on textarea at bounding box center [714, 336] width 458 height 69
type textarea "x"
type textarea "I"
type textarea "x"
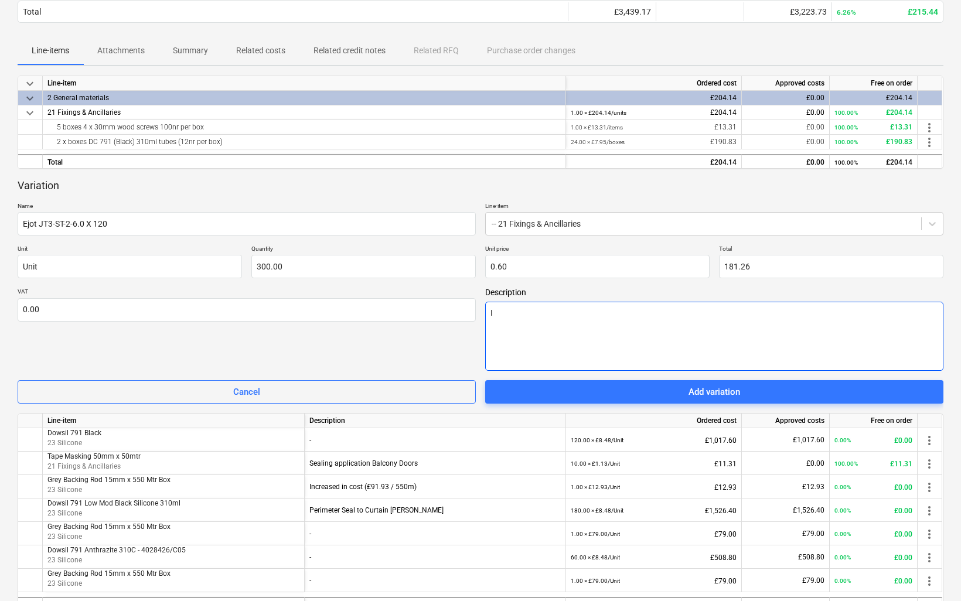
type textarea "In"
type textarea "x"
type textarea "Ins"
type textarea "x"
type textarea "Inst"
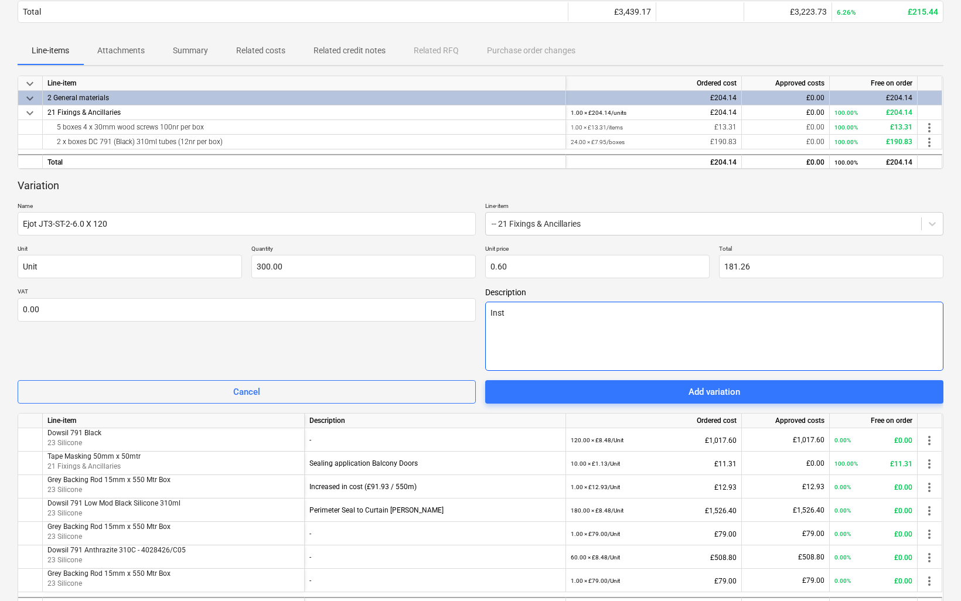
type textarea "x"
type textarea "Insta"
type textarea "x"
type textarea "Instal"
type textarea "x"
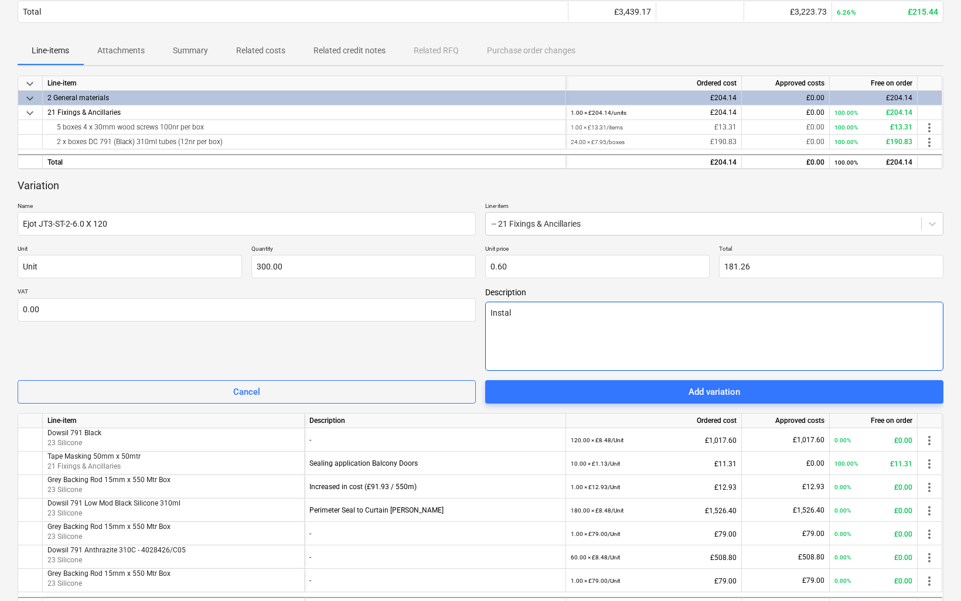
type textarea "Install"
type textarea "x"
type textarea "Installi"
type textarea "x"
type textarea "Installin"
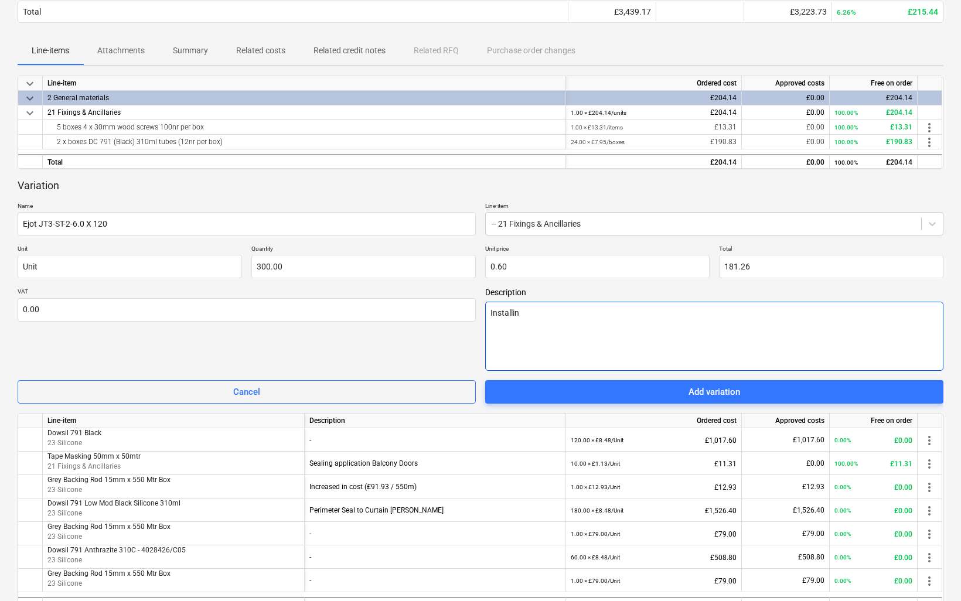
type textarea "x"
type textarea "Installing"
type textarea "x"
type textarea "Installing b"
type textarea "x"
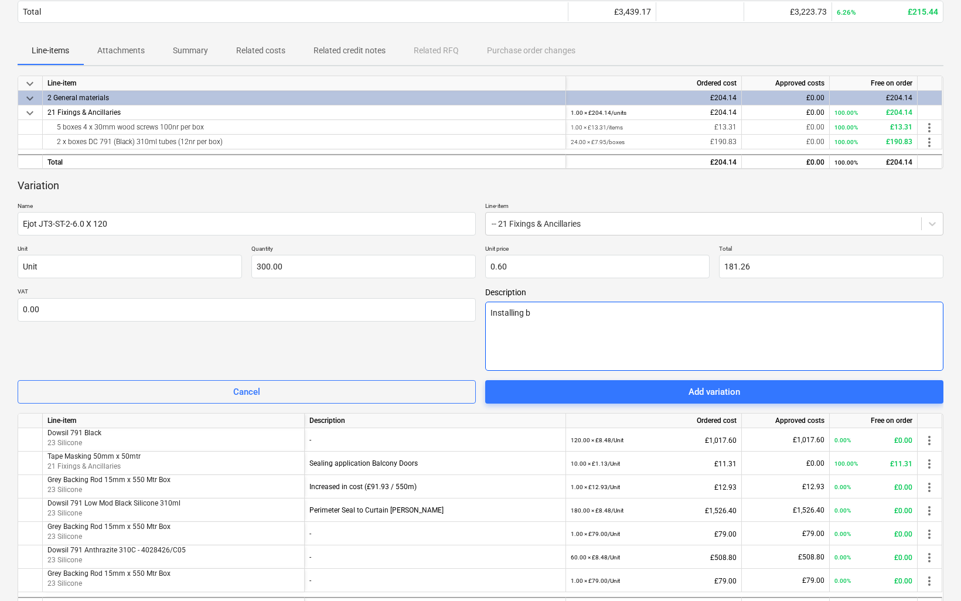
type textarea "Installing ba"
type textarea "x"
type textarea "Installing [MEDICAL_DATA]"
type textarea "x"
type textarea "Installing balc"
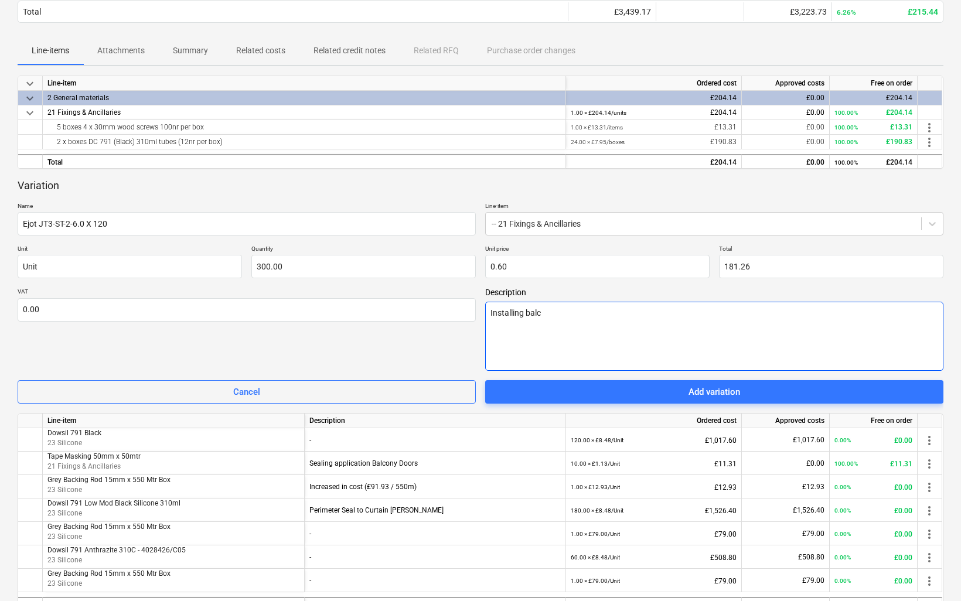
type textarea "x"
type textarea "Installing balco"
type textarea "x"
type textarea "Installing balcon"
type textarea "x"
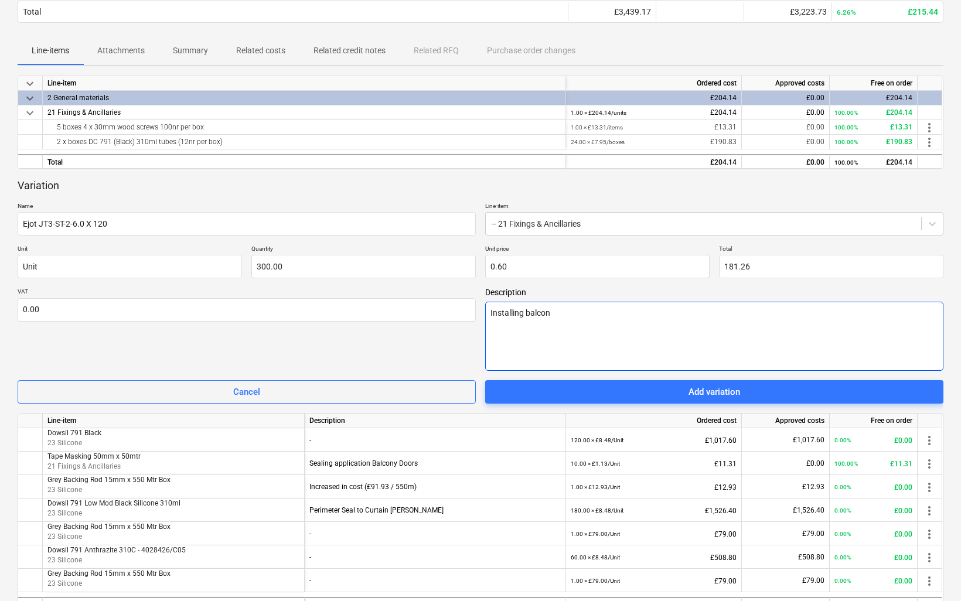
type textarea "Installing balcony"
type textarea "x"
type textarea "Installing balcony"
type textarea "x"
type textarea "Installing balcony d"
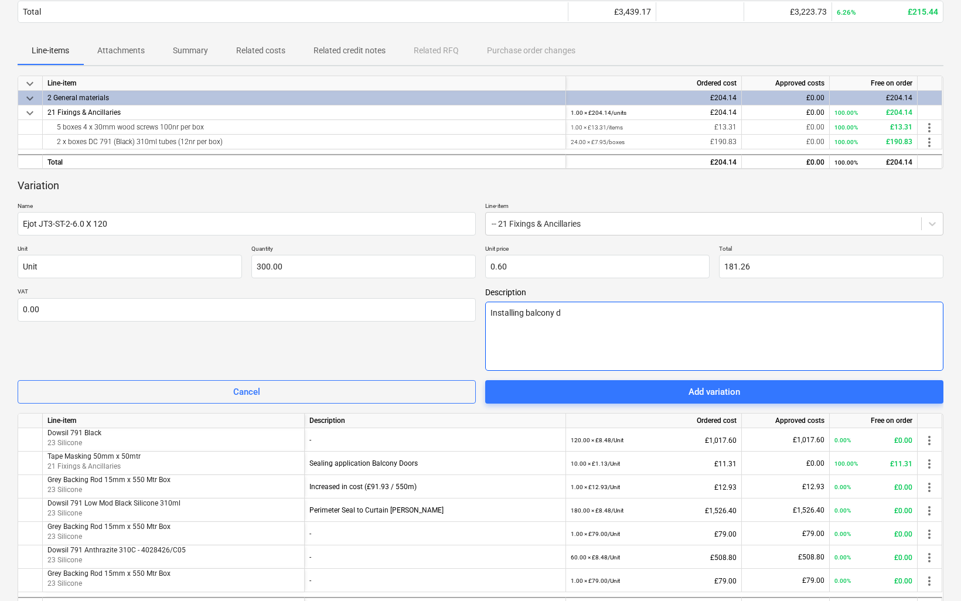
type textarea "x"
type textarea "Installing balcony do"
type textarea "x"
type textarea "Installing balcony door"
type textarea "x"
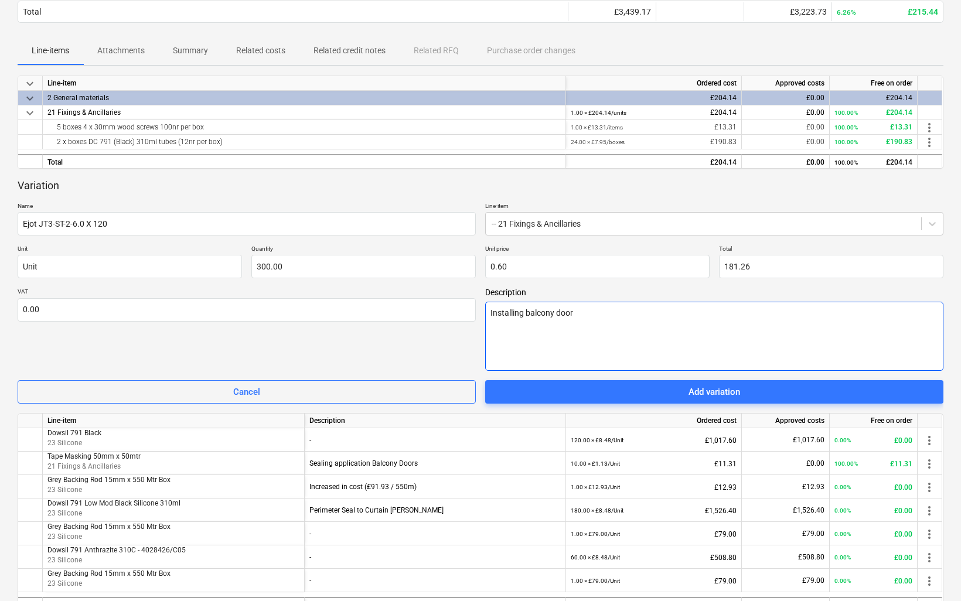
type textarea "Installing balcony doors"
type textarea "x"
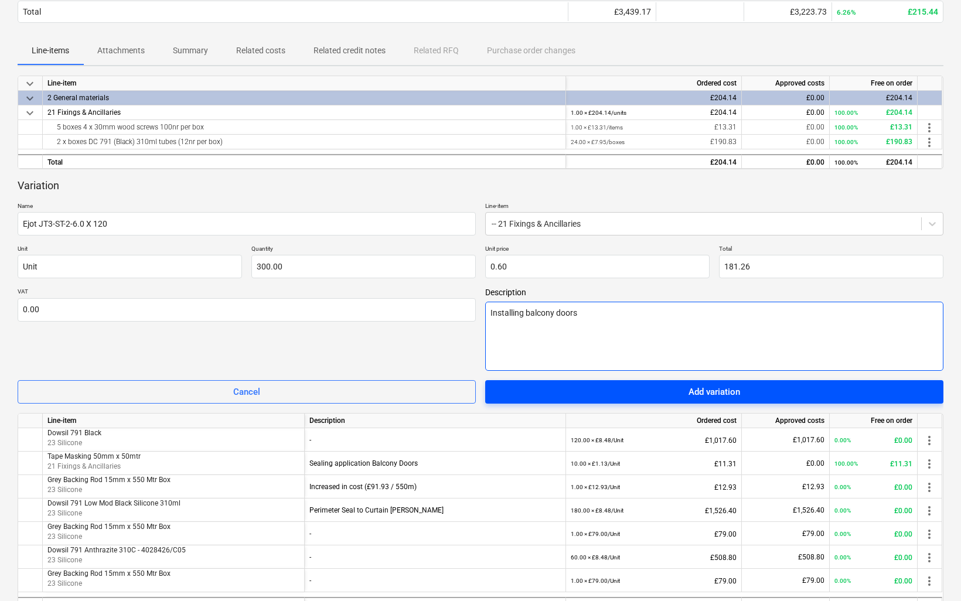
type textarea "Installing balcony doors"
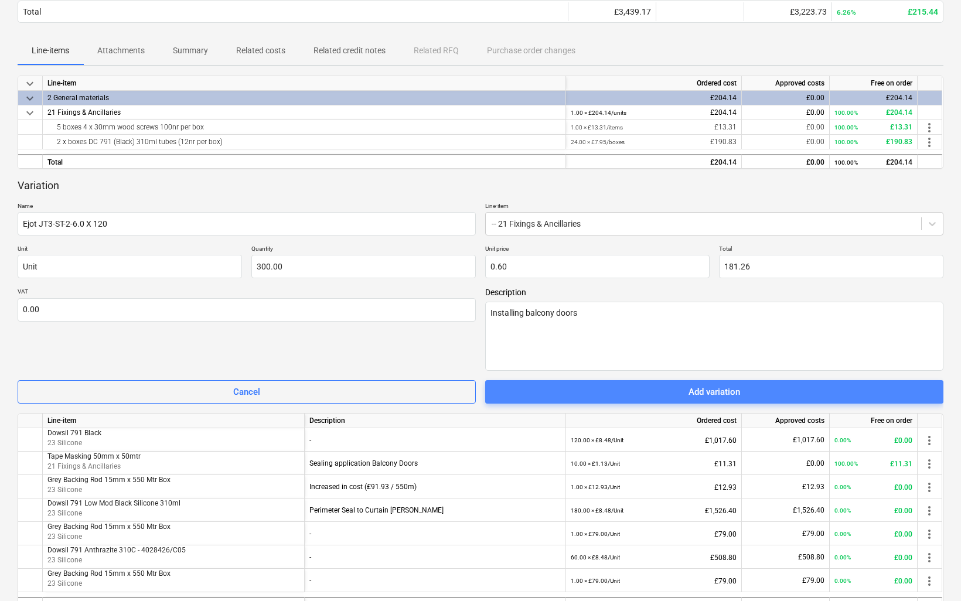
click at [748, 391] on span "Add variation" at bounding box center [714, 391] width 430 height 15
type textarea "x"
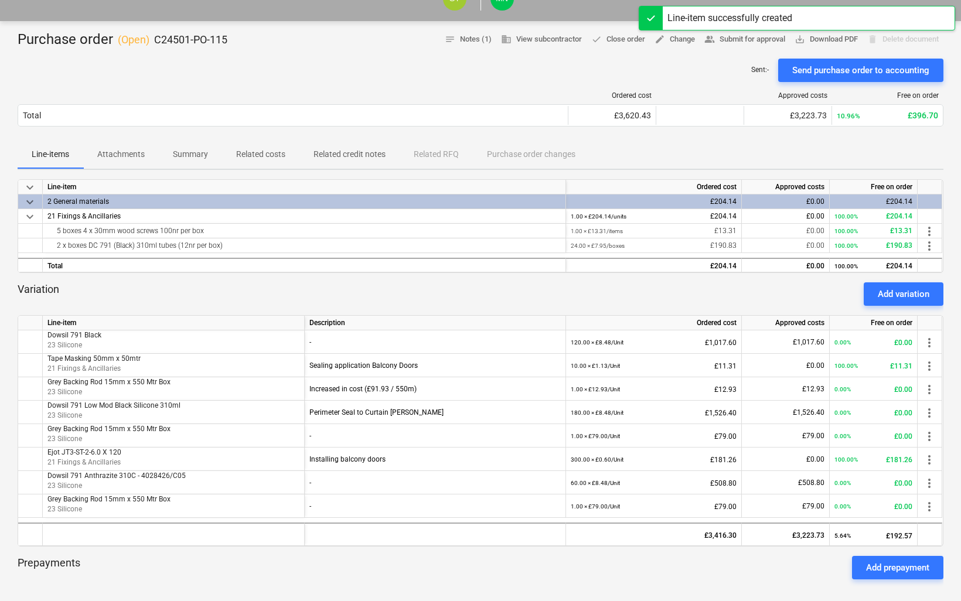
scroll to position [0, 0]
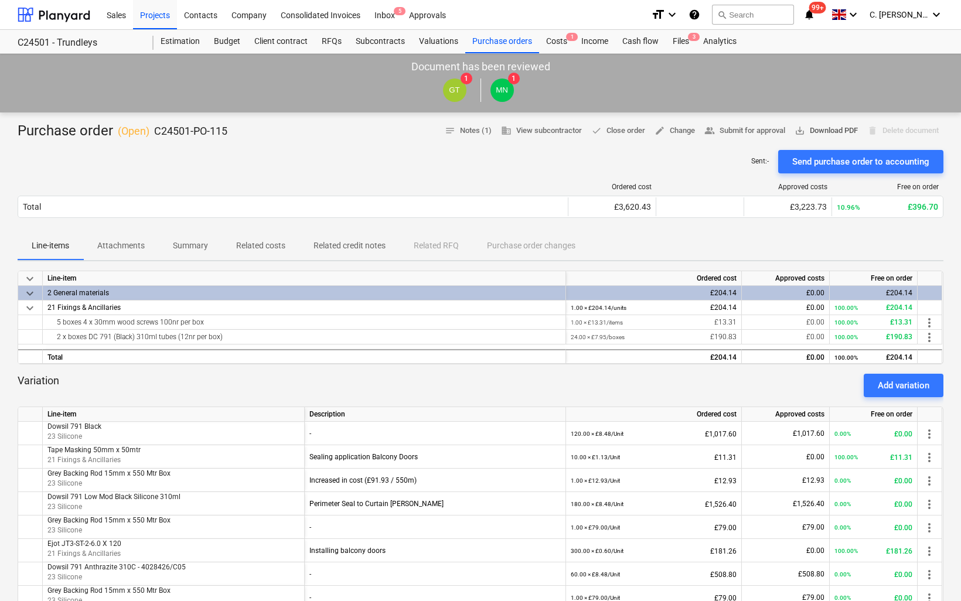
click at [828, 127] on span "save_alt Download PDF" at bounding box center [826, 130] width 63 height 13
